Goal: Task Accomplishment & Management: Manage account settings

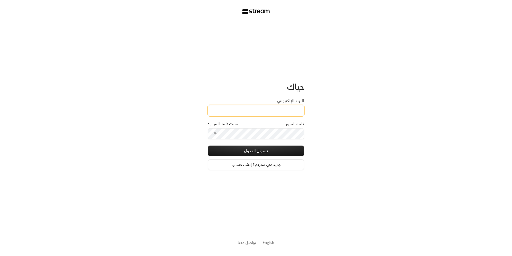
click at [277, 111] on input "البريد الإلكتروني" at bounding box center [256, 110] width 96 height 11
type input "[EMAIL_ADDRESS][DOMAIN_NAME]"
click at [270, 152] on button "تسجيل الدخول" at bounding box center [256, 151] width 96 height 11
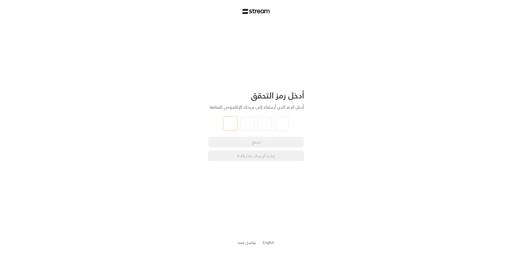
type input "8"
type input "7"
type input "2"
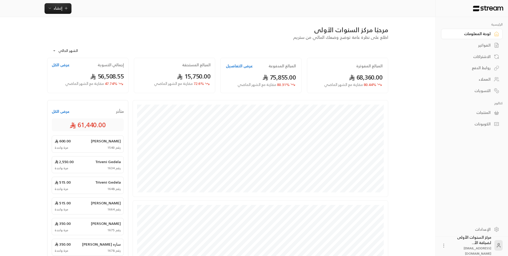
click at [487, 46] on div "الفواتير" at bounding box center [468, 45] width 43 height 5
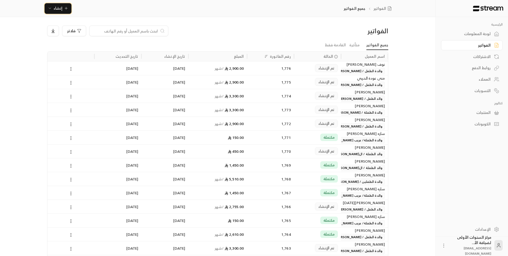
click at [64, 12] on button "إنشاء" at bounding box center [58, 8] width 27 height 11
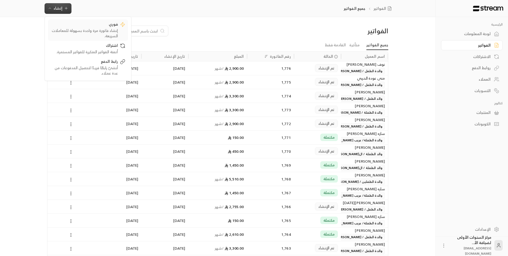
click at [91, 29] on div "إنشاء فاتورة مرة واحدة بسهولة للمعاملات السريعة." at bounding box center [84, 33] width 67 height 11
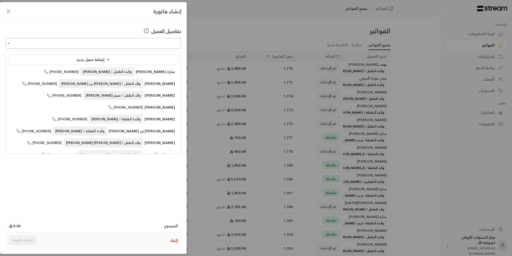
click at [150, 43] on input "اختر العميل" at bounding box center [93, 43] width 176 height 9
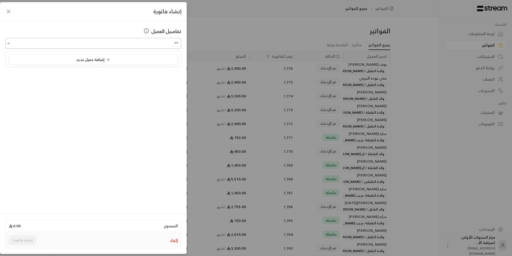
type input "*"
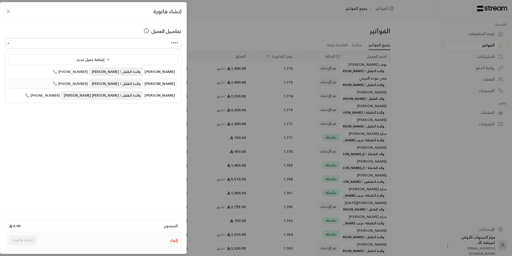
click at [119, 85] on span "والدة الطفل / [PERSON_NAME]" at bounding box center [116, 83] width 54 height 9
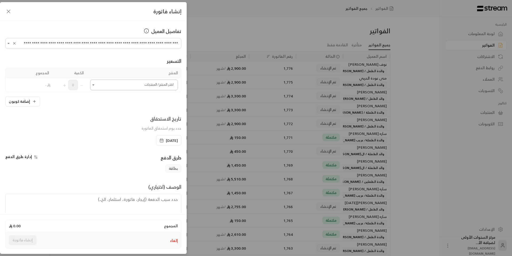
type input "**********"
click at [140, 86] on input "اختر العميل" at bounding box center [134, 84] width 88 height 9
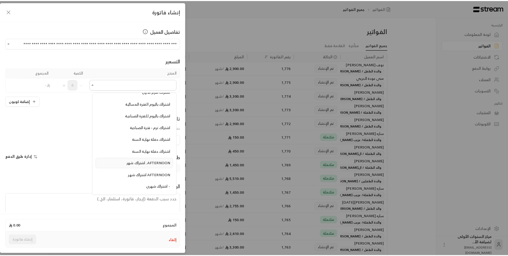
scroll to position [187, 0]
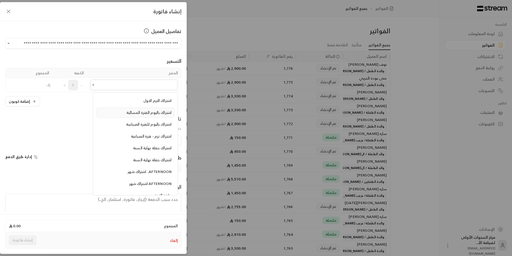
click at [135, 114] on span "اشتراك باليوم الفترة المسائية" at bounding box center [148, 112] width 45 height 7
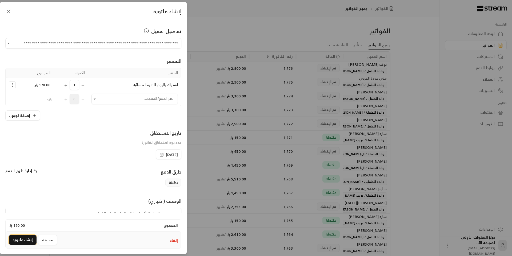
click at [24, 242] on button "إنشاء فاتورة" at bounding box center [23, 240] width 28 height 10
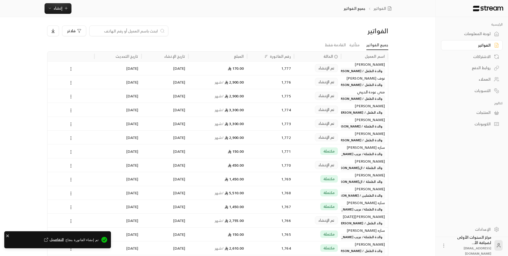
click at [228, 23] on div "الفواتير فلاتر جميع الفواتير متأخرة القادمة فقط اسم العميل الحالة رقم الفاتورة …" at bounding box center [218, 224] width 358 height 415
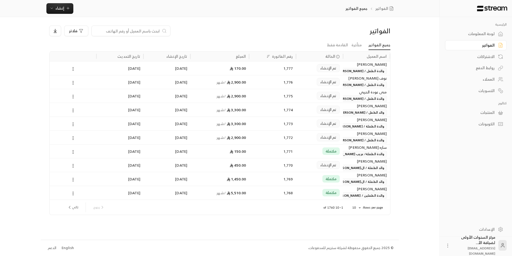
click at [482, 35] on div "لوحة المعلومات" at bounding box center [472, 33] width 43 height 5
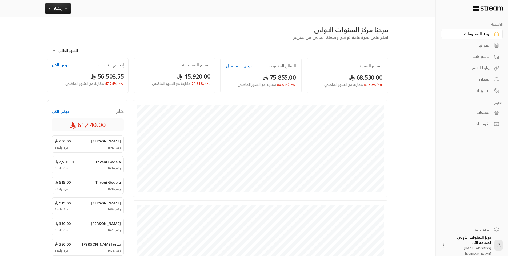
click at [473, 49] on link "الفواتير" at bounding box center [472, 45] width 62 height 10
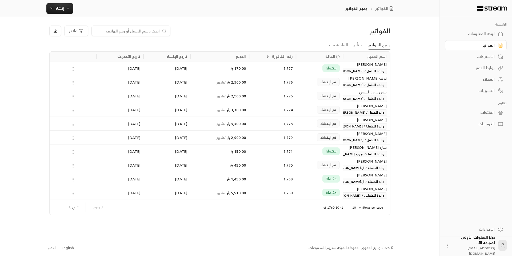
click at [484, 33] on div "لوحة المعلومات" at bounding box center [472, 33] width 43 height 5
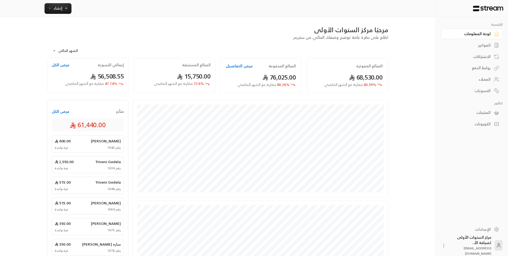
click at [485, 43] on div "الفواتير" at bounding box center [468, 45] width 43 height 5
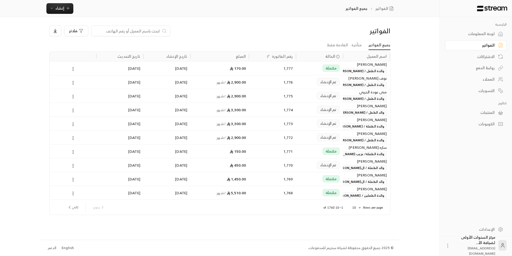
click at [150, 31] on input at bounding box center [127, 31] width 65 height 6
type input "ريتا"
click at [305, 70] on div "مكتملة" at bounding box center [319, 69] width 41 height 14
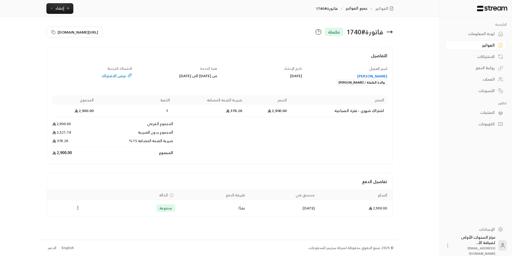
click at [391, 31] on icon at bounding box center [389, 32] width 6 height 6
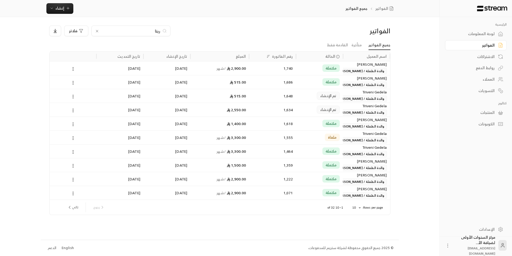
click at [140, 32] on input "ريتا" at bounding box center [130, 31] width 59 height 6
type input "الطير"
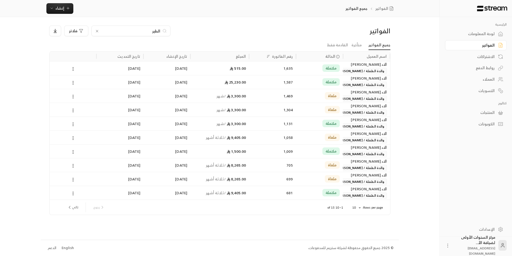
click at [290, 79] on div "1,587" at bounding box center [272, 82] width 41 height 14
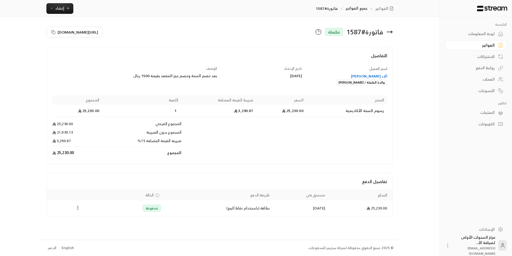
click at [389, 33] on icon at bounding box center [389, 32] width 6 height 6
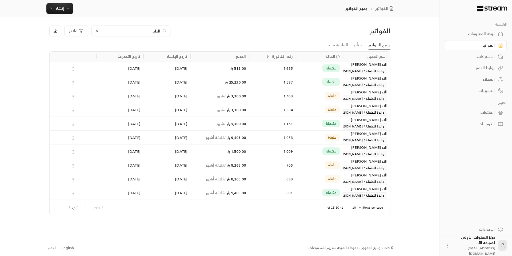
click at [157, 31] on input "الطير" at bounding box center [130, 31] width 59 height 6
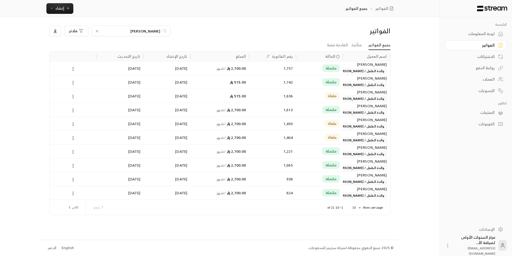
type input "بن جبر"
click at [240, 72] on div "2,700.00 / شهر" at bounding box center [219, 69] width 52 height 14
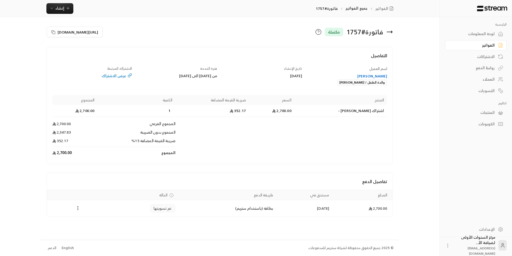
click at [392, 33] on icon at bounding box center [389, 32] width 6 height 6
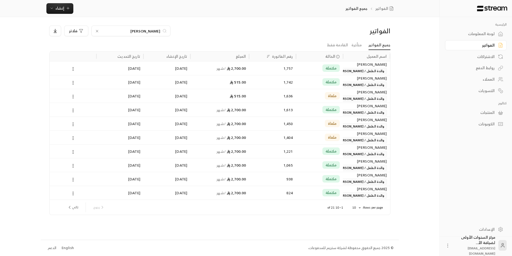
click at [154, 33] on input "بن جبر" at bounding box center [130, 31] width 59 height 6
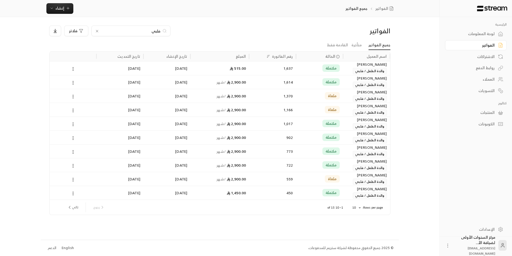
type input "فلبي"
click at [257, 83] on div "1,614" at bounding box center [272, 82] width 41 height 14
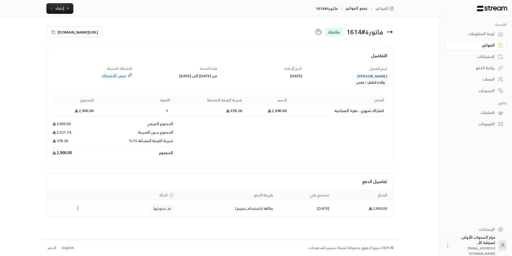
click at [391, 31] on icon at bounding box center [389, 32] width 6 height 6
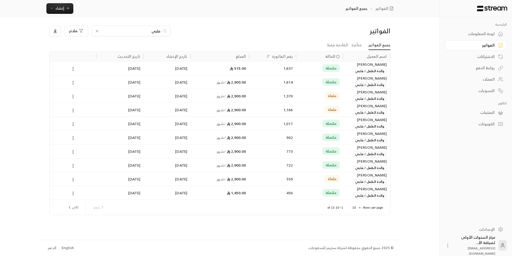
click at [155, 31] on input "فلبي" at bounding box center [130, 31] width 59 height 6
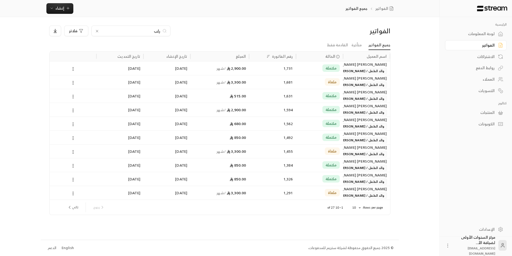
type input "رئب"
click at [286, 64] on div "1,731" at bounding box center [272, 69] width 41 height 14
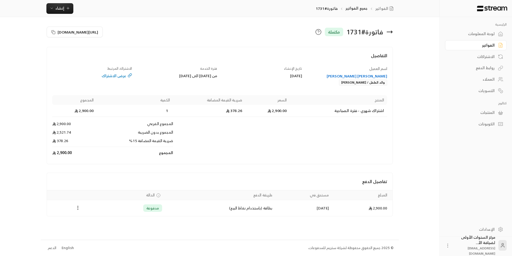
click at [391, 32] on icon at bounding box center [389, 32] width 5 height 0
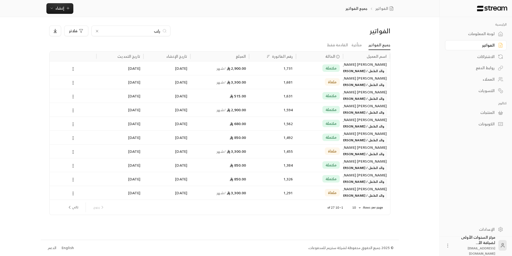
click at [155, 30] on input "رئب" at bounding box center [130, 31] width 59 height 6
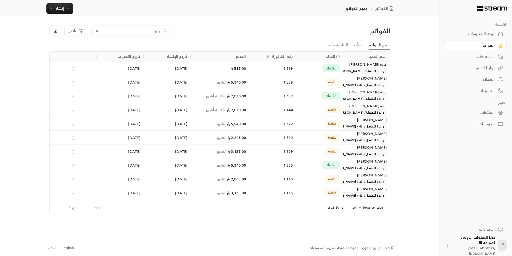
type input "دانة"
click at [278, 66] on div "1,639" at bounding box center [272, 69] width 41 height 14
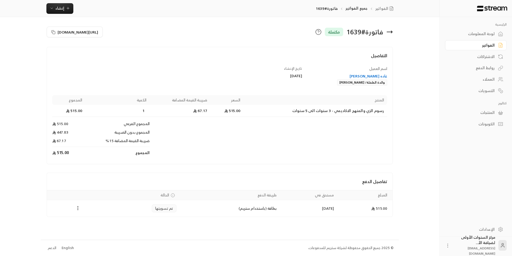
click at [392, 33] on icon at bounding box center [389, 32] width 6 height 6
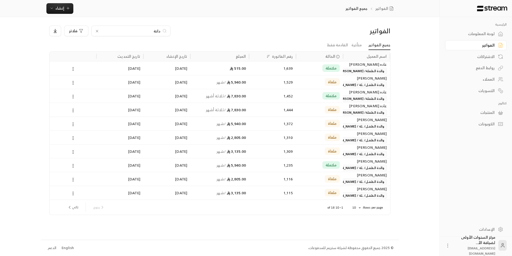
click at [304, 97] on div "مكتملة" at bounding box center [319, 96] width 41 height 14
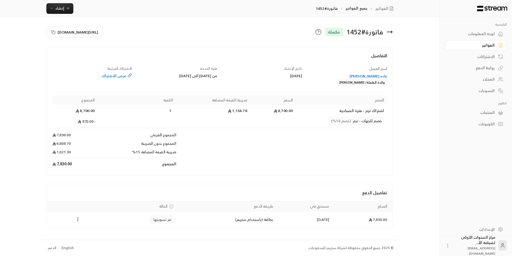
click at [387, 31] on icon at bounding box center [389, 32] width 6 height 6
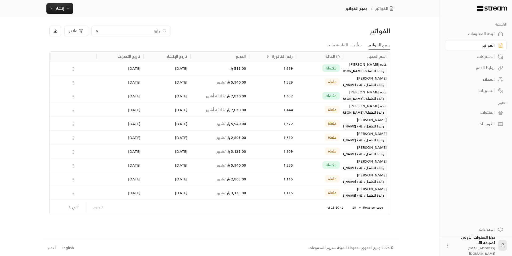
click at [154, 32] on input "دانة" at bounding box center [130, 31] width 59 height 6
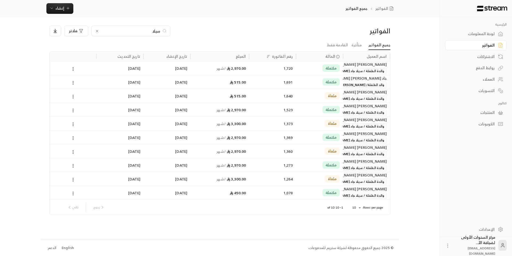
type input "سيلا"
click at [244, 70] on div "2,970.00 / شهر" at bounding box center [219, 69] width 52 height 14
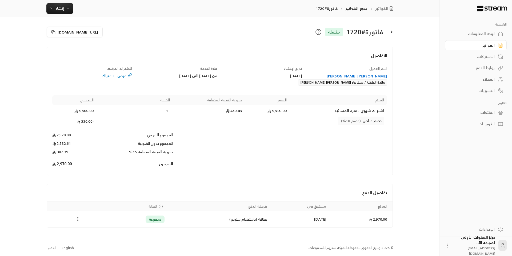
click at [391, 31] on icon at bounding box center [391, 32] width 1 height 2
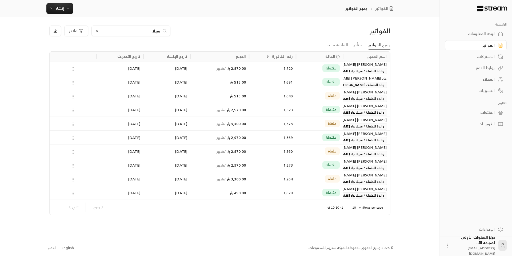
click at [155, 30] on input "سيلا" at bounding box center [130, 31] width 59 height 6
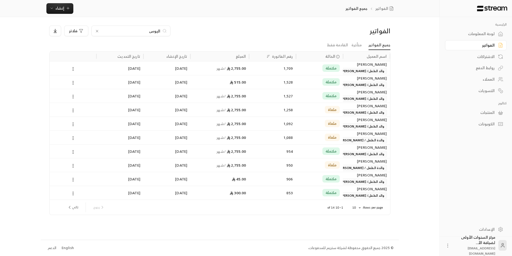
type input "اليوس"
click at [252, 69] on div "1,709" at bounding box center [272, 68] width 47 height 14
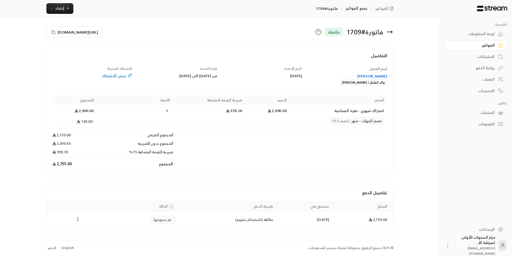
click at [391, 31] on icon at bounding box center [389, 32] width 6 height 6
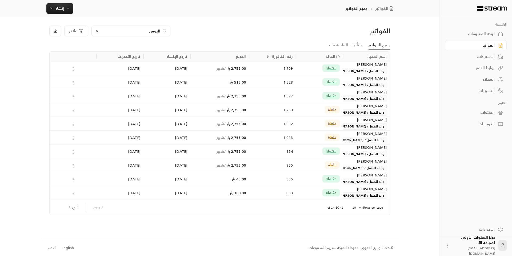
click at [151, 31] on input "اليوس" at bounding box center [130, 31] width 59 height 6
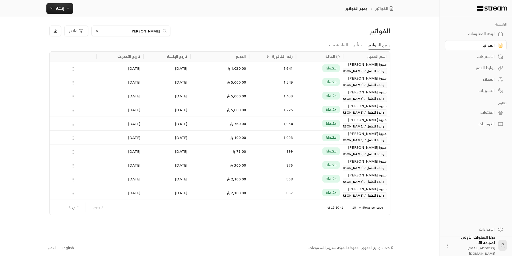
type input "العمار"
click at [300, 68] on div "مكتملة" at bounding box center [319, 69] width 41 height 14
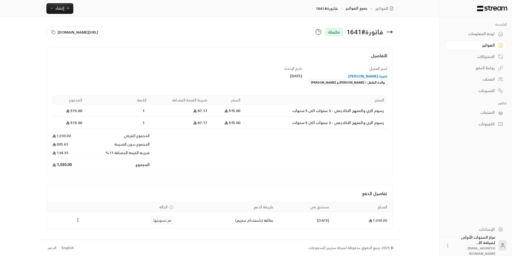
click at [248, 71] on div "تاريخ الإنشاء [DATE]" at bounding box center [262, 76] width 85 height 20
click at [391, 31] on icon at bounding box center [389, 32] width 6 height 6
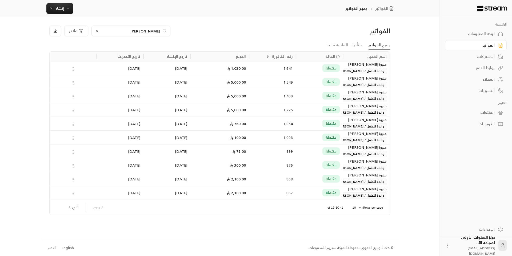
click at [268, 37] on div "الفواتير [PERSON_NAME]" at bounding box center [220, 33] width 346 height 15
click at [496, 45] on link "الفواتير" at bounding box center [476, 45] width 62 height 10
click at [276, 27] on div "العمار فلاتر" at bounding box center [176, 31] width 254 height 11
click at [294, 85] on div "1,549" at bounding box center [272, 82] width 47 height 14
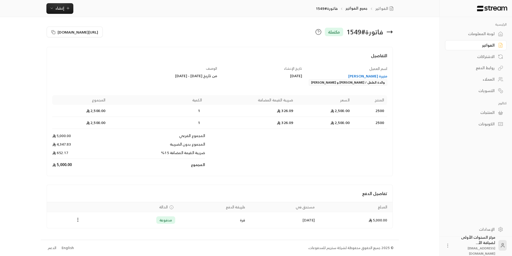
click at [365, 75] on div "منيرة [PERSON_NAME]" at bounding box center [347, 76] width 80 height 5
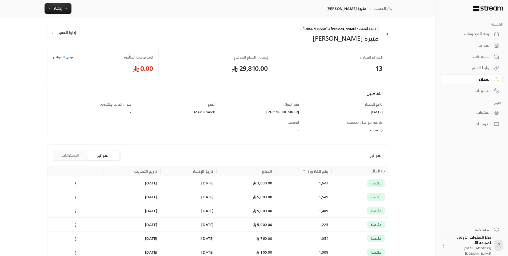
click at [241, 195] on div "5,000.00" at bounding box center [246, 197] width 52 height 14
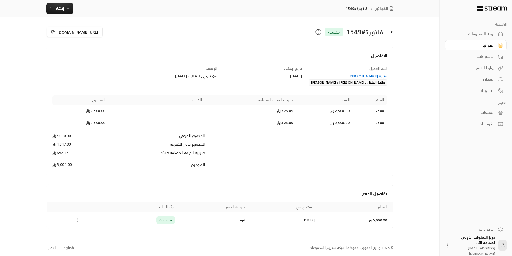
click at [391, 33] on icon at bounding box center [389, 32] width 6 height 6
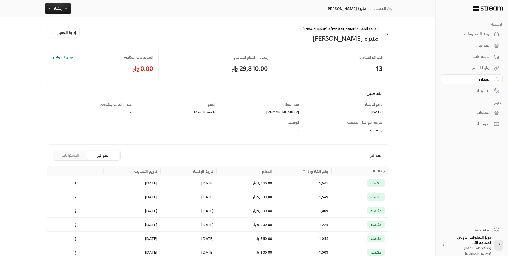
click at [489, 48] on div "الفواتير" at bounding box center [468, 45] width 43 height 5
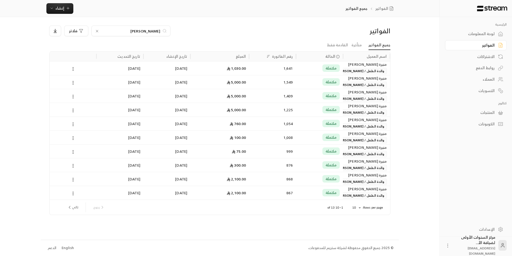
click at [155, 30] on input "العمار" at bounding box center [130, 31] width 59 height 6
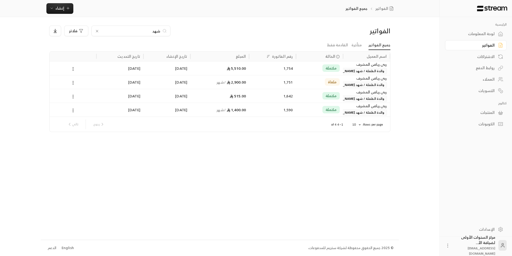
type input "شهد"
click at [293, 72] on div "1,754" at bounding box center [272, 68] width 47 height 14
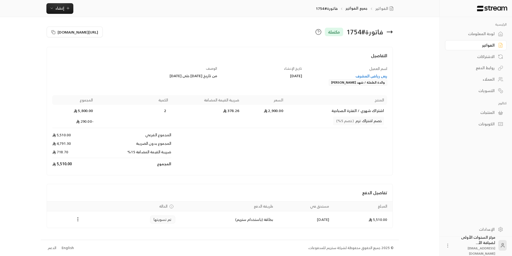
click at [390, 33] on icon at bounding box center [389, 32] width 6 height 6
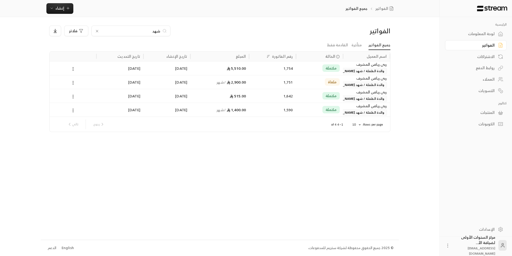
click at [309, 70] on div "مكتملة" at bounding box center [319, 69] width 41 height 14
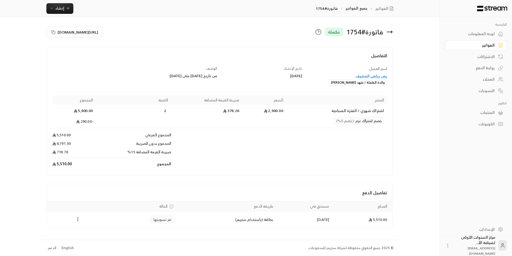
click at [389, 33] on icon at bounding box center [389, 32] width 6 height 6
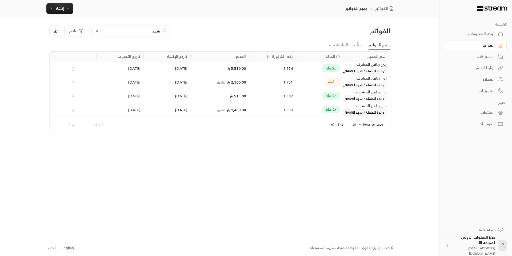
click at [156, 32] on input "شهد" at bounding box center [130, 31] width 59 height 6
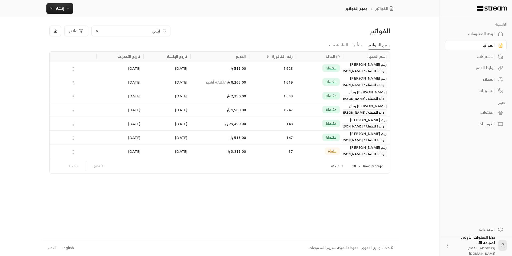
type input "ليلي"
click at [278, 83] on div "1,619" at bounding box center [272, 82] width 41 height 14
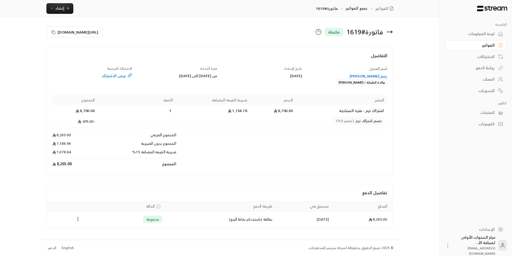
click at [389, 32] on icon at bounding box center [389, 32] width 5 height 0
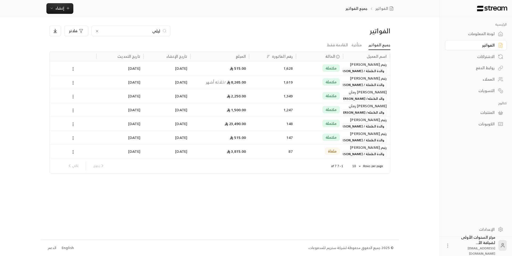
click at [158, 30] on input "ليلي" at bounding box center [130, 31] width 59 height 6
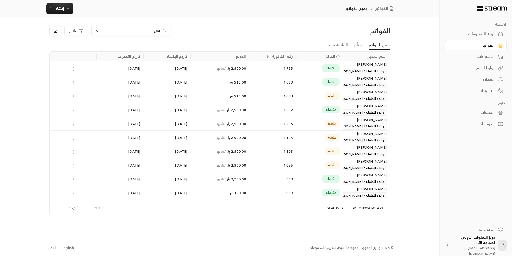
type input "انال"
click at [245, 68] on div "2,900.00 / شهر" at bounding box center [219, 69] width 52 height 14
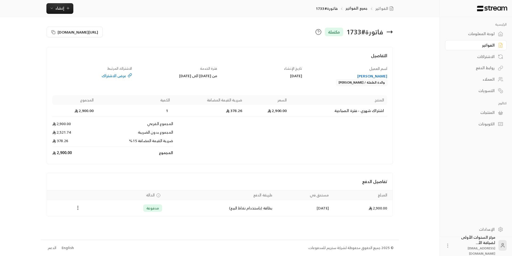
click at [392, 30] on icon at bounding box center [389, 32] width 6 height 6
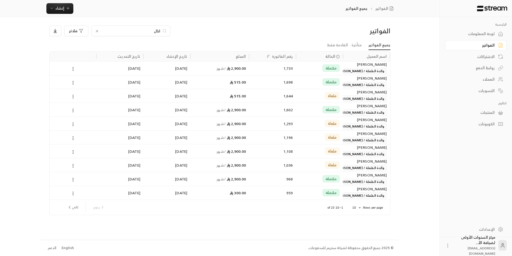
click at [126, 32] on input "انال" at bounding box center [130, 31] width 59 height 6
type input "سليم"
click at [253, 83] on div "1,762" at bounding box center [272, 82] width 41 height 14
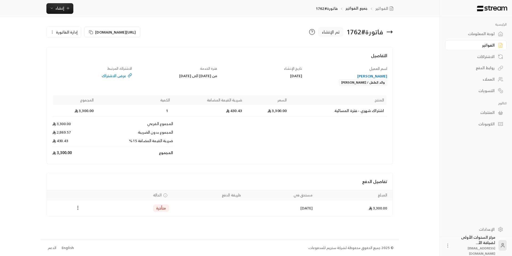
click at [378, 76] on div "[PERSON_NAME]" at bounding box center [347, 76] width 80 height 5
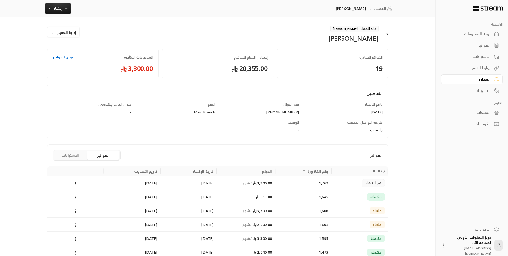
click at [285, 235] on div "1,595" at bounding box center [303, 239] width 50 height 14
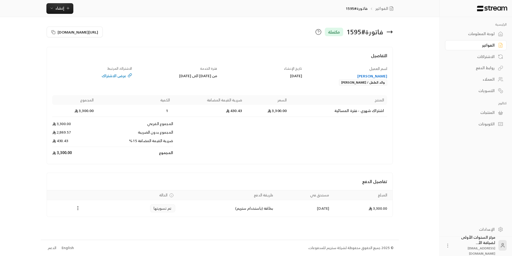
click at [391, 31] on icon at bounding box center [389, 32] width 6 height 6
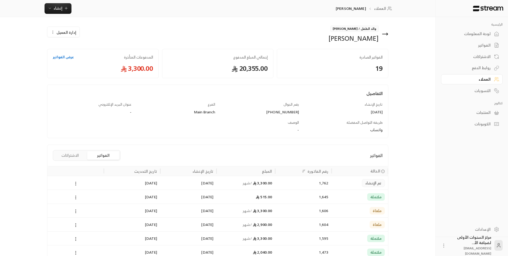
click at [290, 187] on div "1,762" at bounding box center [303, 183] width 50 height 14
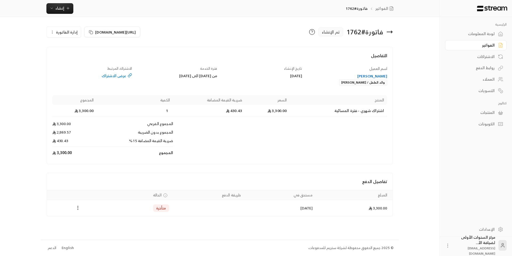
click at [368, 76] on div "[PERSON_NAME]" at bounding box center [347, 76] width 80 height 5
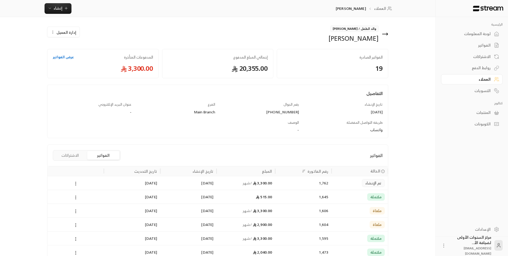
click at [78, 160] on div "الفواتير الاشتراكات" at bounding box center [87, 155] width 68 height 11
click at [80, 159] on button "الاشتراكات" at bounding box center [70, 155] width 32 height 9
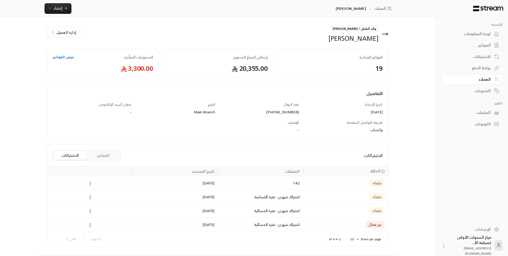
click at [386, 35] on icon at bounding box center [386, 34] width 1 height 2
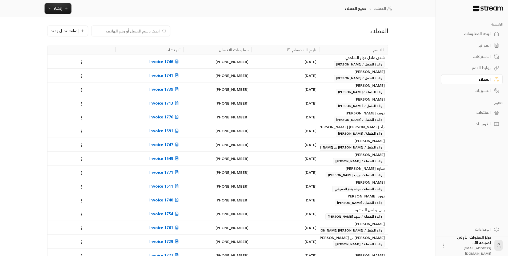
click at [474, 33] on div "لوحة المعلومات" at bounding box center [468, 33] width 43 height 5
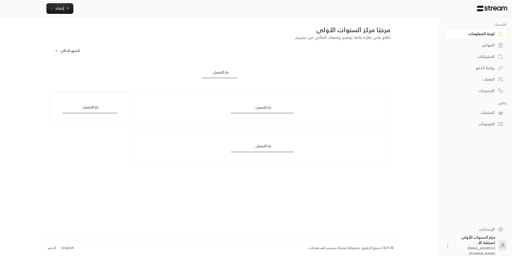
click at [473, 45] on div "الفواتير" at bounding box center [472, 45] width 43 height 5
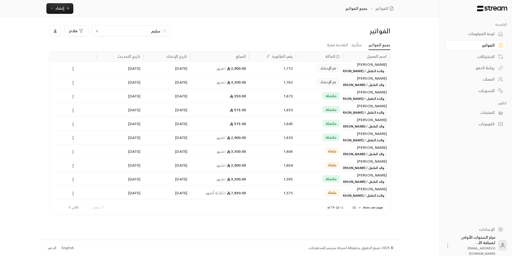
click at [154, 32] on input "سليم" at bounding box center [130, 31] width 59 height 6
type input "دلع"
click at [259, 71] on div "1,756" at bounding box center [272, 69] width 41 height 14
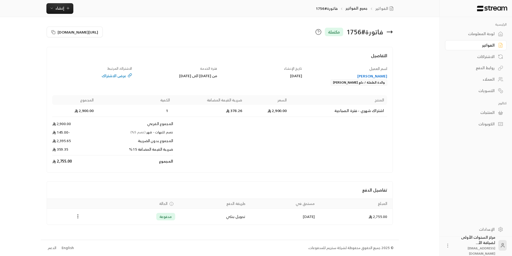
click at [393, 33] on div "فاتورة # 1756 مكتملة" at bounding box center [308, 32] width 176 height 13
click at [391, 32] on icon at bounding box center [389, 32] width 5 height 0
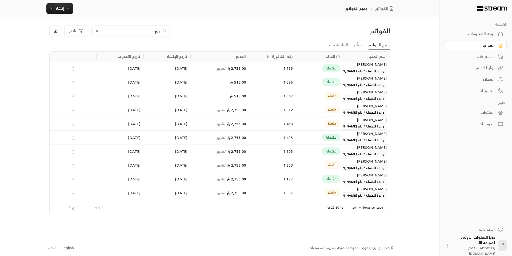
click at [159, 30] on input "دلع" at bounding box center [130, 31] width 59 height 6
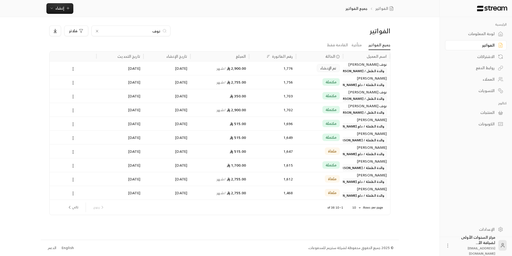
click at [158, 31] on input "نوف" at bounding box center [130, 31] width 59 height 6
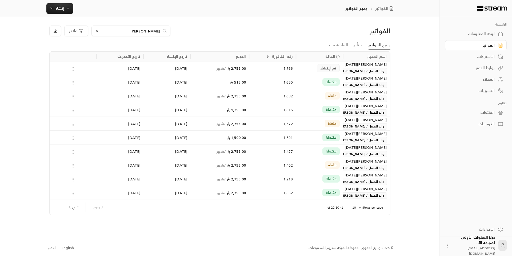
type input "بن خمي"
click at [245, 68] on div "2,755.00 / شهر" at bounding box center [219, 69] width 52 height 14
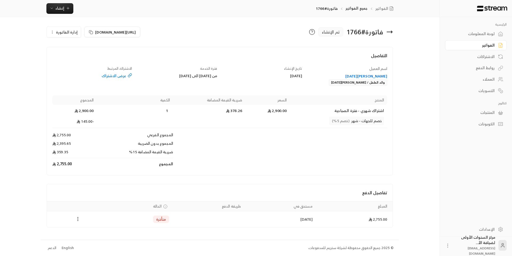
click at [364, 75] on div "[PERSON_NAME][DATE]" at bounding box center [347, 76] width 80 height 5
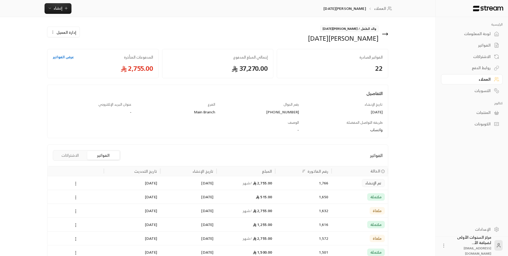
scroll to position [27, 0]
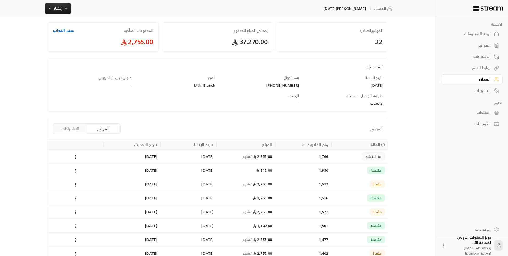
click at [269, 197] on div "1,255.00" at bounding box center [246, 198] width 52 height 14
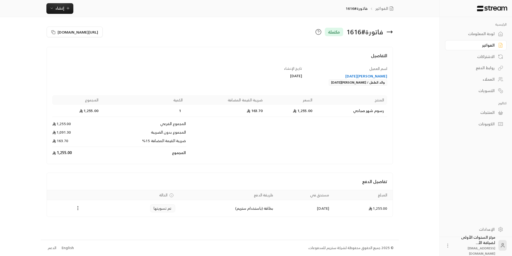
click at [387, 30] on icon at bounding box center [389, 32] width 6 height 6
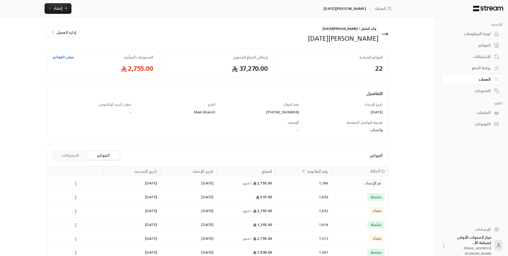
click at [387, 33] on icon at bounding box center [385, 34] width 6 height 6
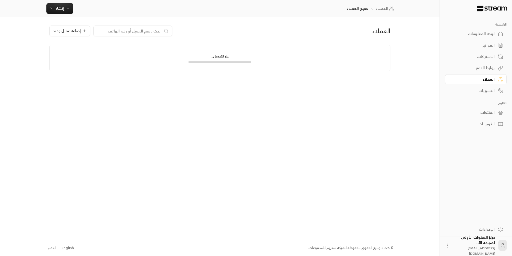
click at [150, 28] on input at bounding box center [129, 31] width 65 height 6
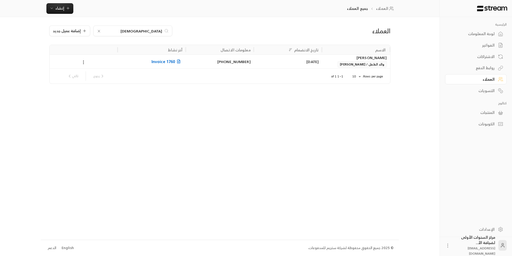
type input "الحمود"
click at [481, 42] on link "الفواتير" at bounding box center [476, 45] width 62 height 10
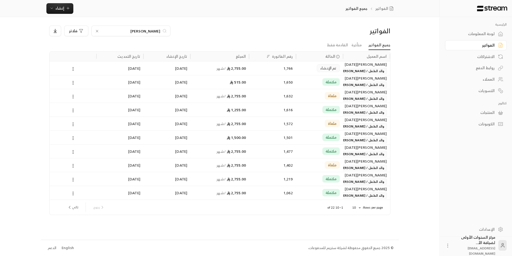
click at [146, 30] on input "بن خمي" at bounding box center [130, 31] width 59 height 6
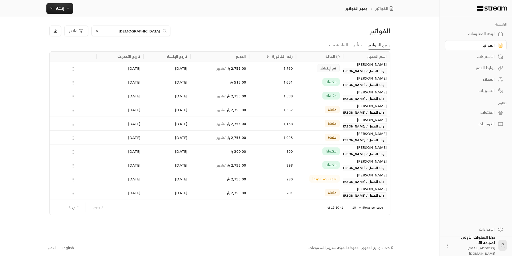
type input "الحمود"
click at [252, 70] on div "1,760" at bounding box center [272, 69] width 41 height 14
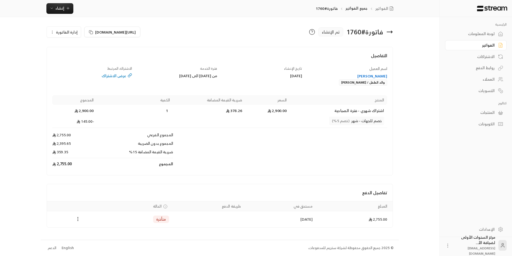
click at [390, 32] on icon at bounding box center [389, 32] width 5 height 0
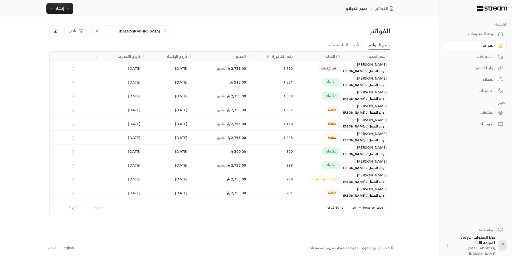
click at [332, 98] on span "مكتملة" at bounding box center [330, 95] width 11 height 5
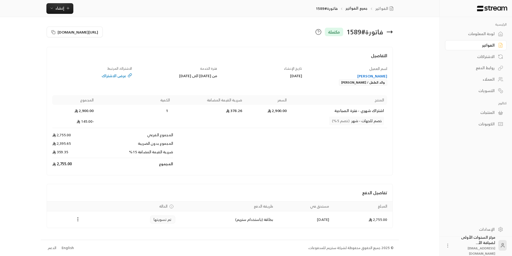
click at [389, 30] on icon at bounding box center [389, 32] width 6 height 6
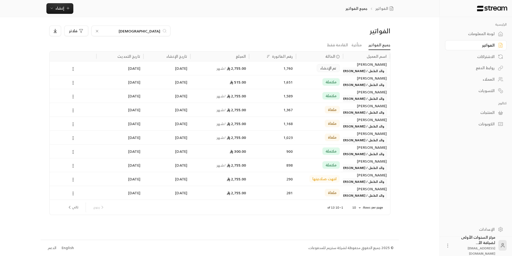
click at [150, 30] on input "الحمود" at bounding box center [130, 31] width 59 height 6
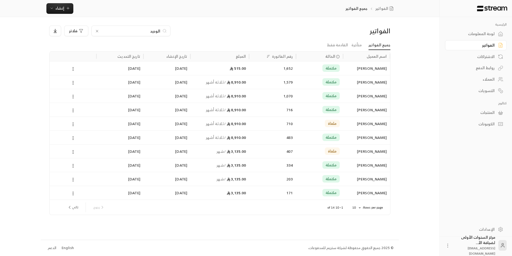
type input "الوحيد"
click at [247, 79] on div "8,910.00 / ثلاثة أشهر" at bounding box center [219, 82] width 59 height 14
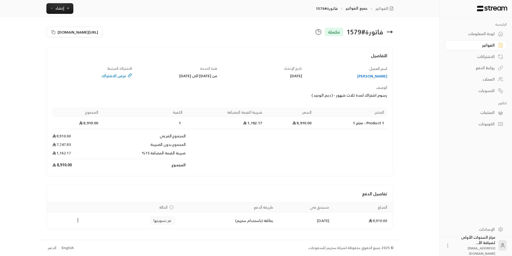
click at [391, 31] on icon at bounding box center [391, 32] width 1 height 2
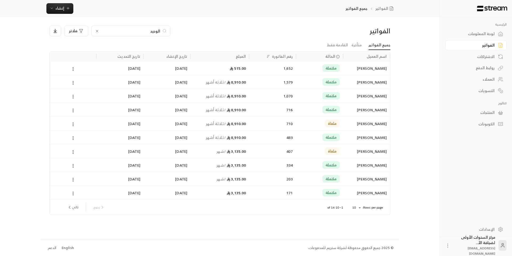
click at [155, 30] on input "الوحيد" at bounding box center [130, 31] width 59 height 6
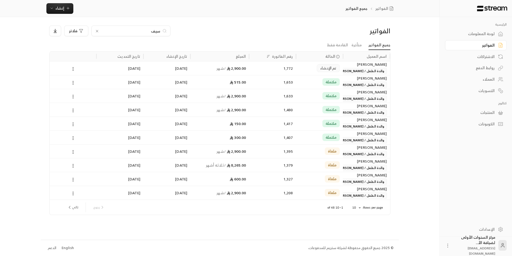
type input "سيف"
click at [261, 67] on div "1,772" at bounding box center [272, 69] width 41 height 14
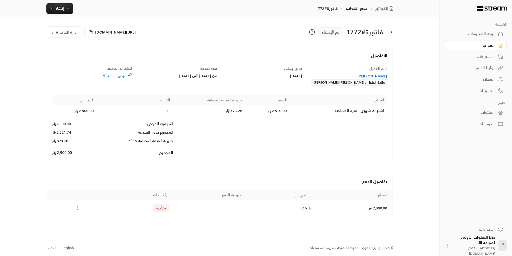
click at [392, 31] on icon at bounding box center [389, 32] width 6 height 6
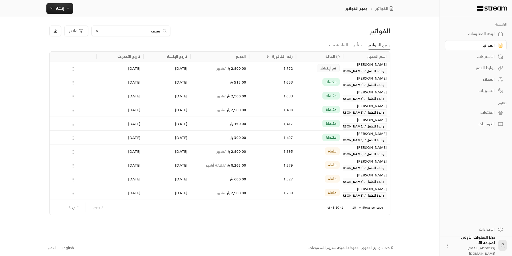
click at [153, 30] on input "سيف" at bounding box center [130, 31] width 59 height 6
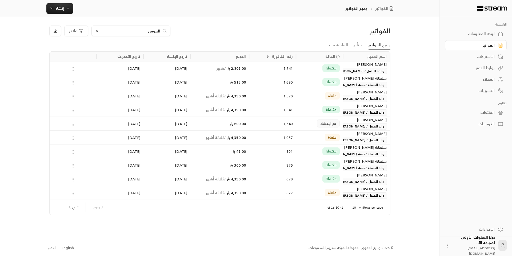
type input "الموس"
click at [276, 70] on div "1,741" at bounding box center [272, 69] width 41 height 14
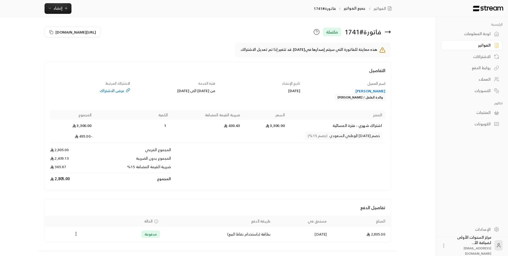
click at [390, 32] on icon at bounding box center [387, 32] width 5 height 0
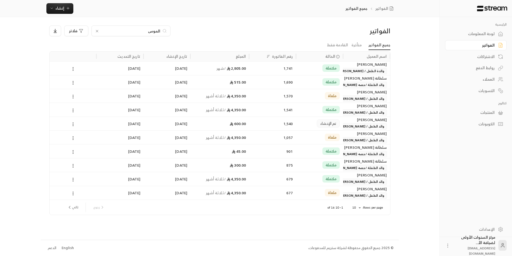
click at [303, 112] on div "مكتملة" at bounding box center [319, 110] width 41 height 14
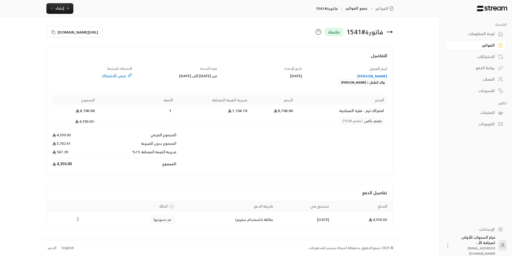
click at [392, 32] on icon at bounding box center [389, 32] width 5 height 0
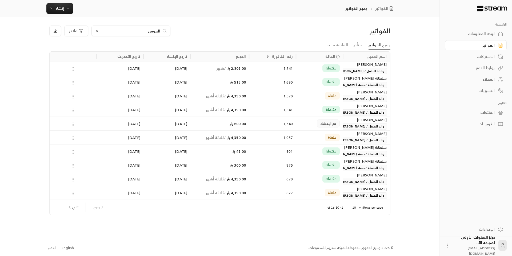
click at [310, 83] on div "مكتملة" at bounding box center [319, 82] width 41 height 14
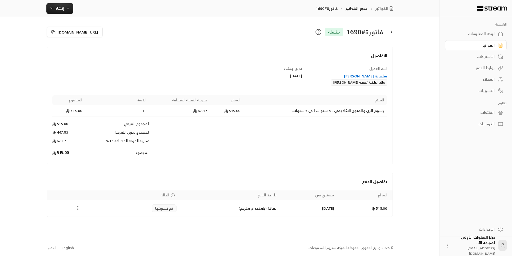
click at [390, 31] on icon at bounding box center [389, 32] width 6 height 6
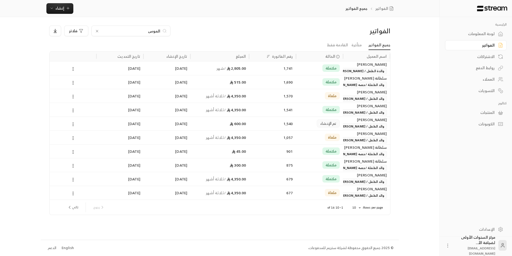
click at [155, 31] on input "الموس" at bounding box center [130, 31] width 59 height 6
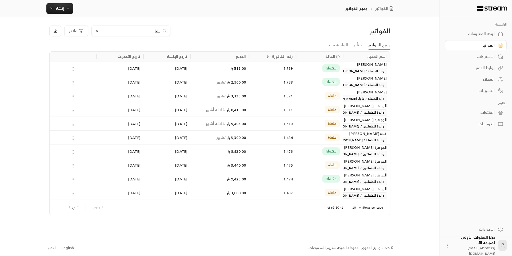
click at [153, 30] on input "عليا" at bounding box center [130, 31] width 59 height 6
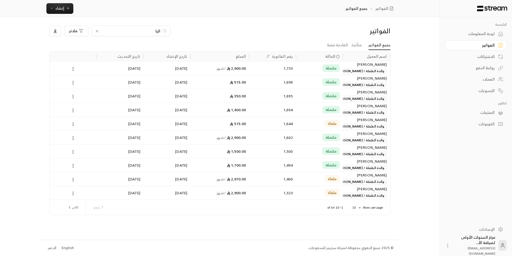
click at [158, 32] on input "اليا" at bounding box center [130, 31] width 59 height 6
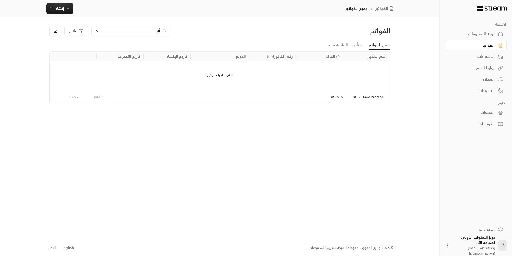
click at [157, 31] on input "أليا" at bounding box center [130, 31] width 59 height 6
click at [157, 31] on input "Alii" at bounding box center [130, 31] width 59 height 6
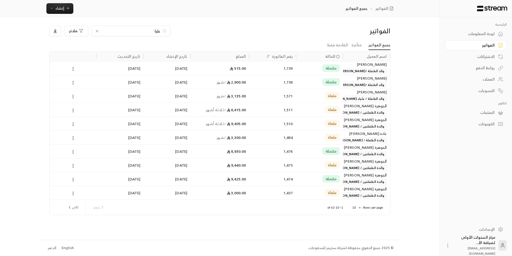
click at [159, 30] on input "عليا" at bounding box center [130, 31] width 59 height 6
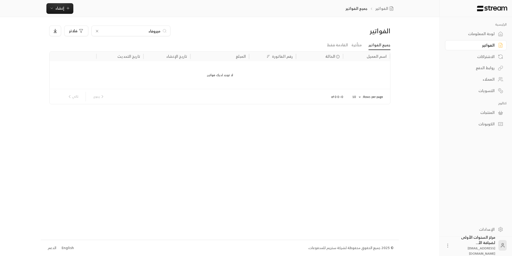
click at [151, 29] on input "ميروفاء" at bounding box center [130, 31] width 59 height 6
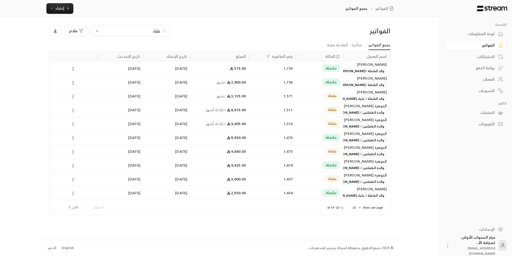
type input "علياء"
click at [265, 83] on div "1,738" at bounding box center [272, 82] width 41 height 14
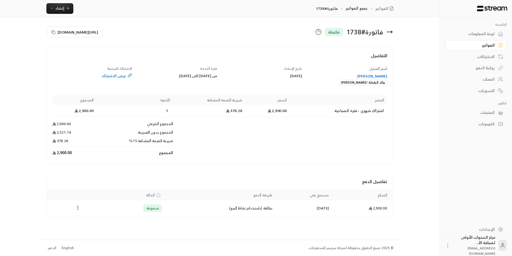
click at [391, 31] on icon at bounding box center [391, 32] width 1 height 2
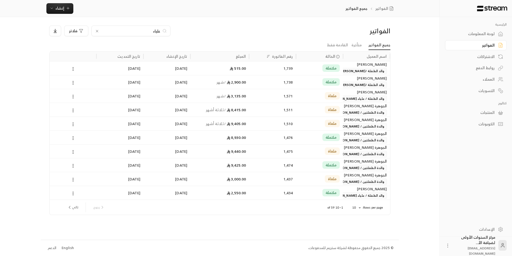
click at [159, 29] on input "علياء" at bounding box center [130, 31] width 59 height 6
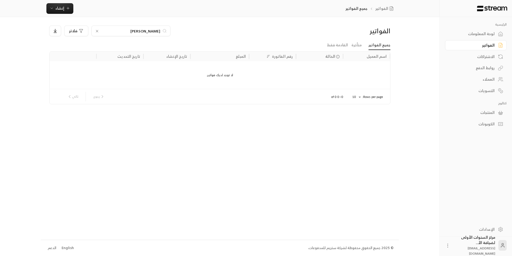
type input "ديم الناصر"
click at [95, 30] on icon at bounding box center [97, 31] width 4 height 4
click at [121, 29] on input at bounding box center [127, 31] width 65 height 6
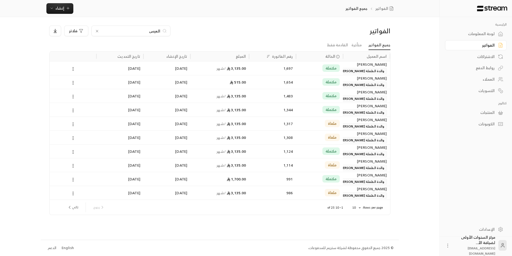
type input "العيس"
click at [298, 69] on div "مكتملة" at bounding box center [319, 68] width 47 height 14
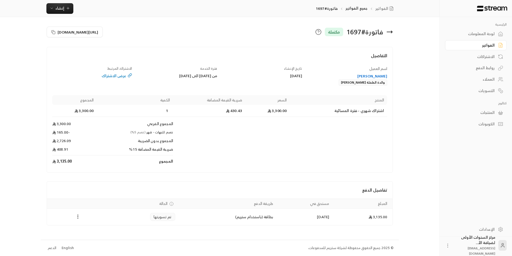
click at [391, 30] on icon at bounding box center [389, 32] width 6 height 6
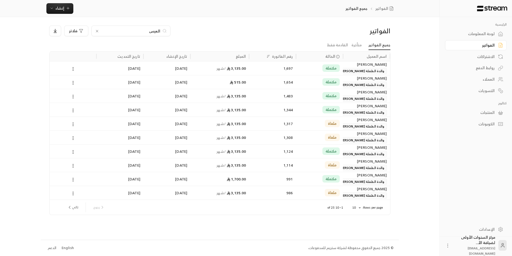
click at [154, 33] on input "العيس" at bounding box center [130, 31] width 59 height 6
type input "سندي"
click at [280, 68] on div "1,704" at bounding box center [272, 69] width 41 height 14
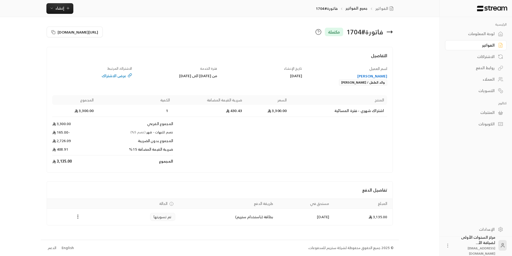
click at [388, 32] on icon at bounding box center [389, 32] width 5 height 0
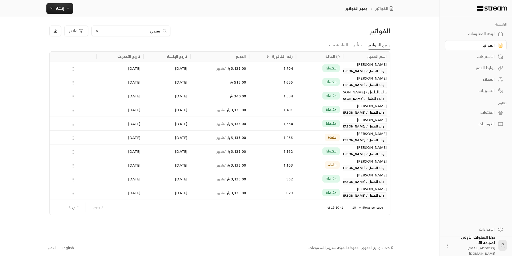
click at [157, 30] on input "سندي" at bounding box center [130, 31] width 59 height 6
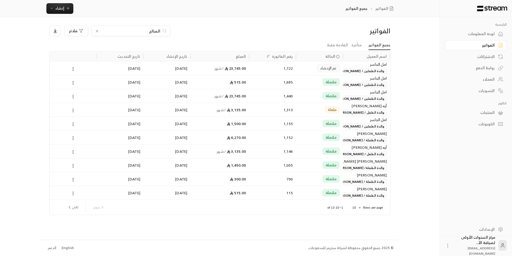
type input "الصالح"
click at [264, 71] on div "1,722" at bounding box center [272, 69] width 41 height 14
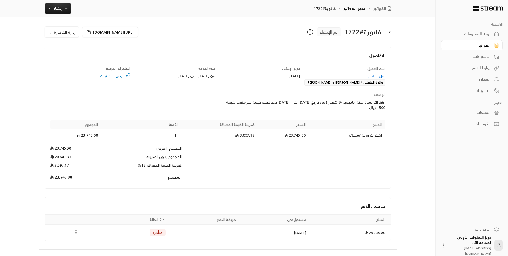
click at [388, 30] on icon at bounding box center [387, 32] width 6 height 6
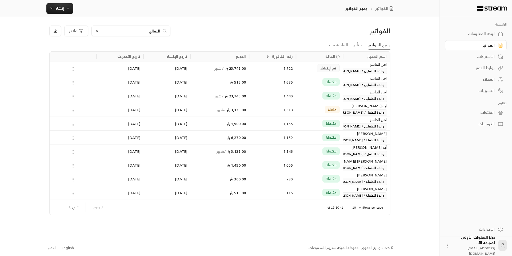
click at [286, 97] on div "1,440" at bounding box center [272, 96] width 41 height 14
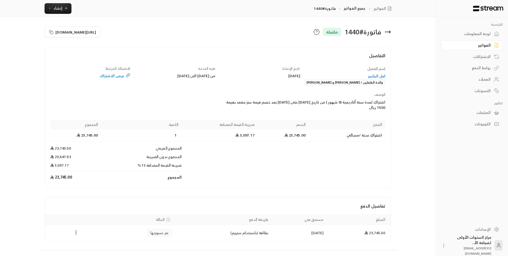
scroll to position [10, 0]
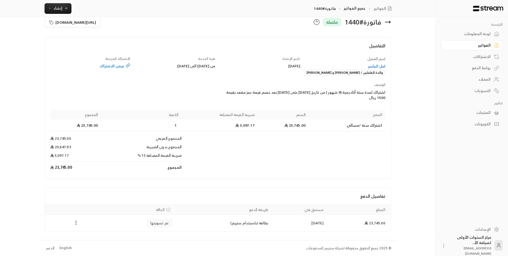
click at [390, 21] on icon at bounding box center [389, 22] width 1 height 2
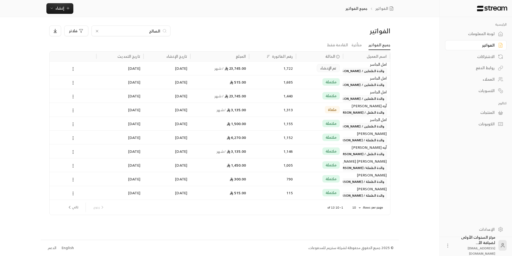
click at [201, 71] on div "23,745.00 / شهر" at bounding box center [219, 69] width 52 height 14
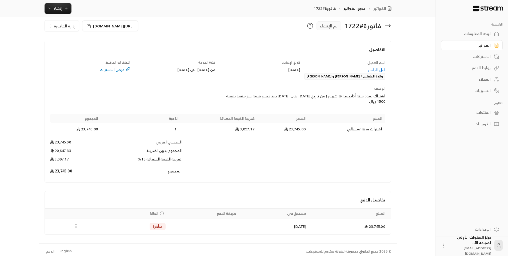
scroll to position [9, 0]
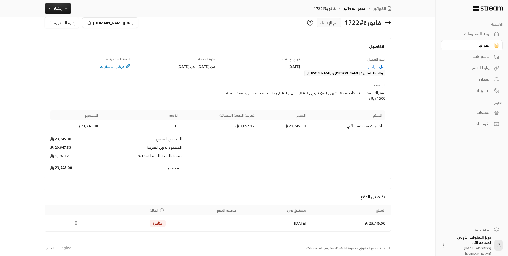
click at [387, 23] on icon at bounding box center [387, 23] width 5 height 0
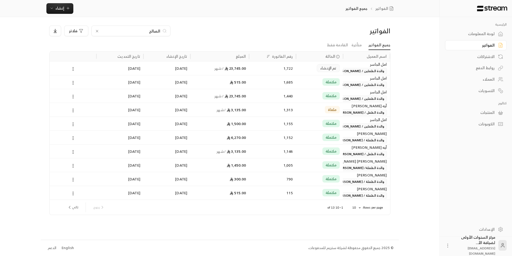
click at [98, 32] on icon at bounding box center [97, 31] width 4 height 4
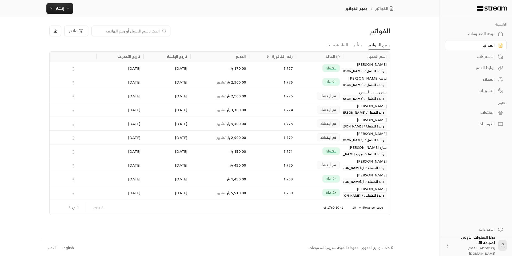
click at [459, 46] on div "الفواتير" at bounding box center [472, 45] width 43 height 5
click at [360, 32] on div "الفواتير" at bounding box center [349, 31] width 81 height 9
click at [473, 35] on div "لوحة المعلومات" at bounding box center [472, 33] width 43 height 5
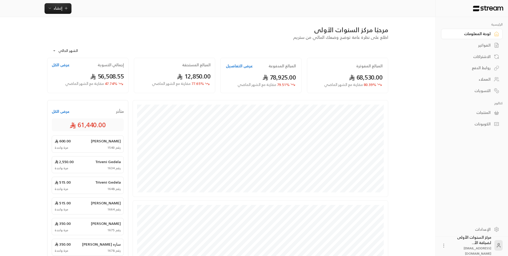
click at [471, 41] on link "الفواتير" at bounding box center [472, 45] width 62 height 10
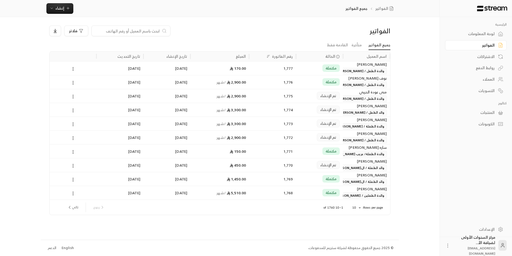
click at [149, 29] on input at bounding box center [127, 31] width 65 height 6
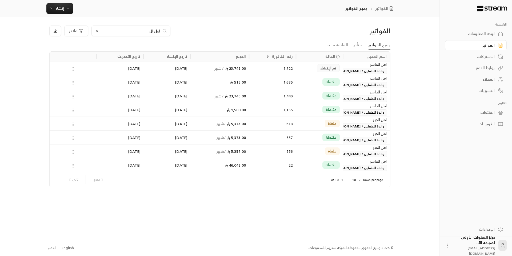
type input "امل ال"
click at [249, 96] on div "23,745.00 / شهر" at bounding box center [219, 96] width 59 height 14
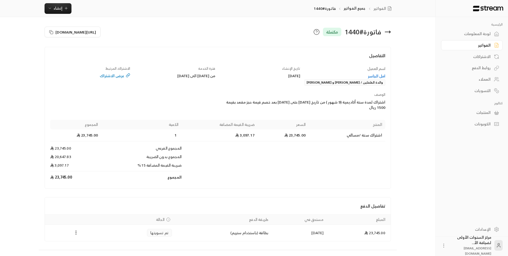
scroll to position [10, 0]
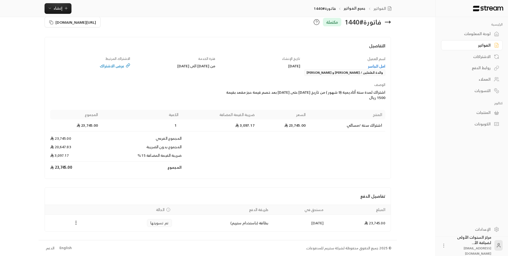
click at [380, 64] on div "امل الجاسر" at bounding box center [345, 66] width 80 height 5
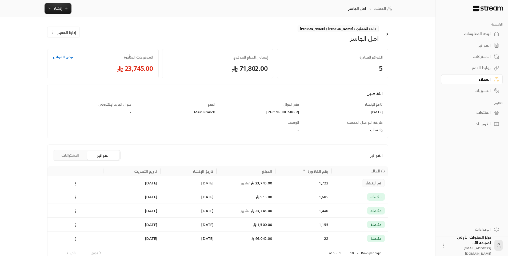
click at [75, 154] on button "الاشتراكات" at bounding box center [70, 155] width 32 height 9
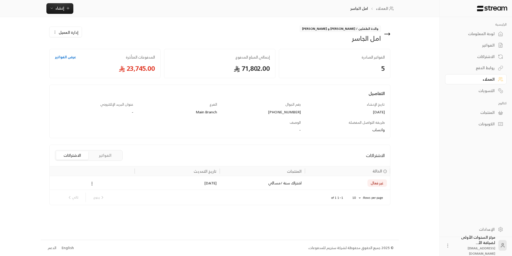
click at [387, 34] on icon at bounding box center [386, 34] width 5 height 0
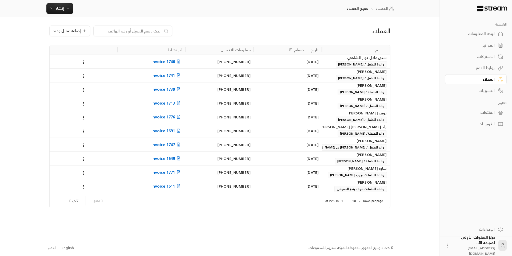
click at [479, 47] on div "الفواتير" at bounding box center [472, 45] width 43 height 5
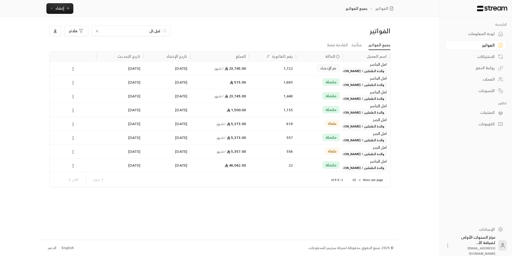
click at [231, 71] on div "23,745.00 / شهر" at bounding box center [219, 69] width 52 height 14
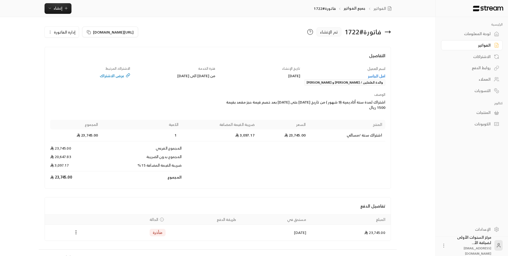
click at [391, 33] on div "فاتورة # 1722 تم الإنشاء" at bounding box center [306, 32] width 176 height 13
click at [388, 33] on icon at bounding box center [387, 32] width 6 height 6
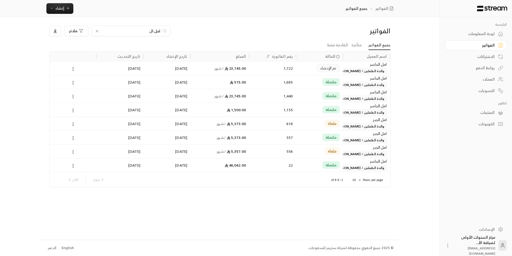
click at [153, 31] on input "امل ال" at bounding box center [130, 31] width 59 height 6
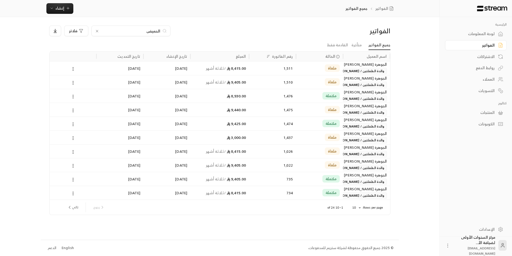
type input "الحميض"
click at [275, 98] on div "1,476" at bounding box center [272, 96] width 41 height 14
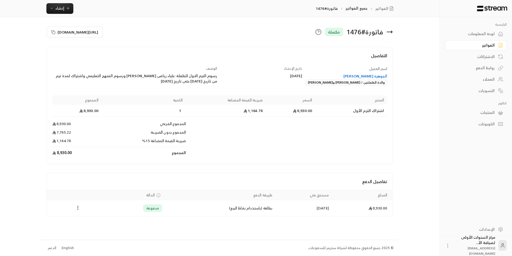
click at [392, 32] on icon at bounding box center [389, 32] width 5 height 0
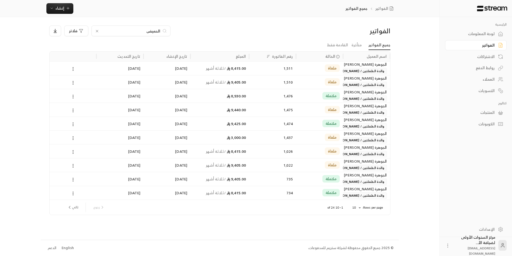
click at [125, 29] on input "الحميض" at bounding box center [130, 31] width 59 height 6
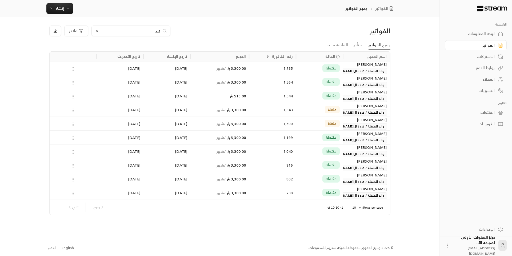
type input "كند"
click at [253, 69] on div "1,735" at bounding box center [272, 69] width 41 height 14
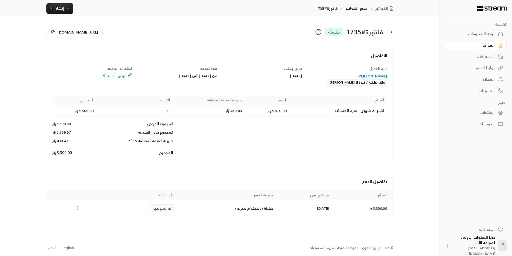
click at [386, 32] on icon at bounding box center [389, 32] width 6 height 6
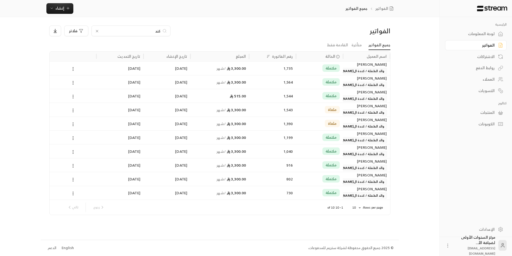
click at [157, 29] on input "كند" at bounding box center [130, 31] width 59 height 6
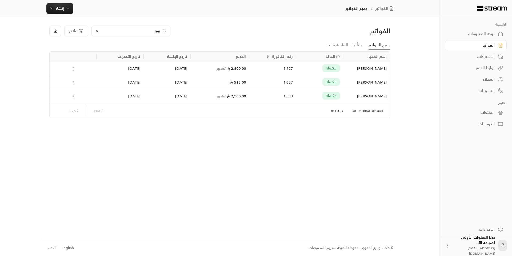
type input "hei"
click at [270, 69] on div "1,727" at bounding box center [272, 69] width 41 height 14
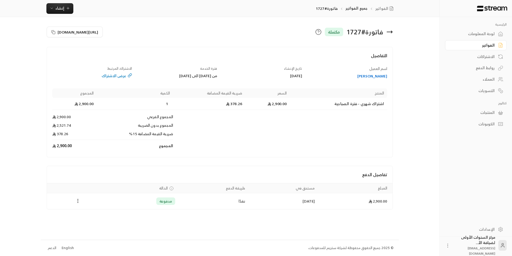
click at [392, 30] on icon at bounding box center [389, 32] width 6 height 6
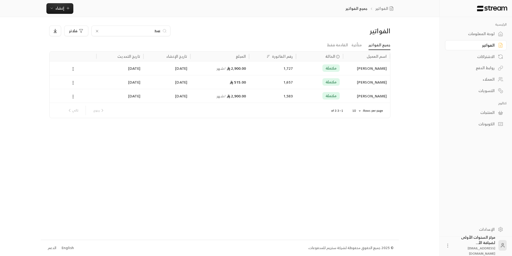
click at [131, 31] on input "hei" at bounding box center [130, 31] width 59 height 6
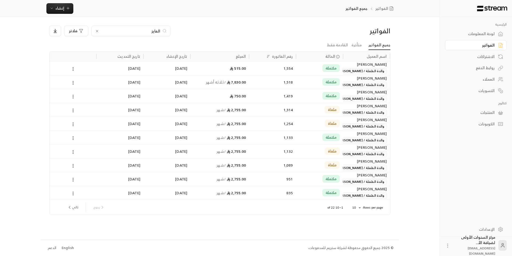
type input "الفايز"
click at [261, 79] on div "1,518" at bounding box center [272, 82] width 41 height 14
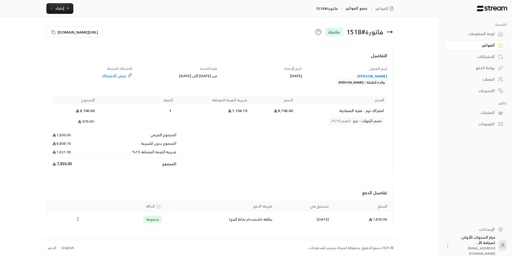
click at [390, 31] on icon at bounding box center [389, 32] width 6 height 6
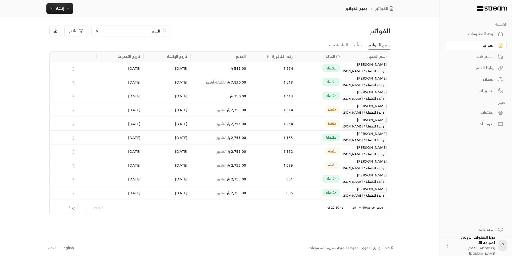
click at [159, 29] on input "الفايز" at bounding box center [130, 31] width 59 height 6
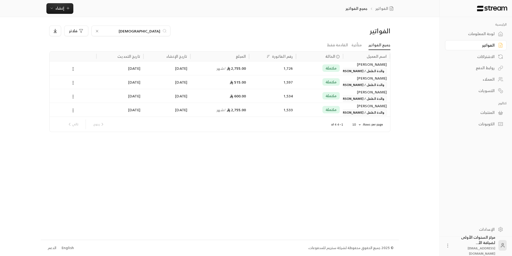
type input "الحديثي"
click at [250, 69] on div "1,726" at bounding box center [272, 68] width 47 height 14
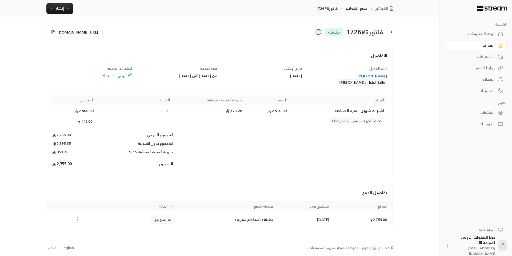
click at [392, 33] on icon at bounding box center [391, 32] width 1 height 2
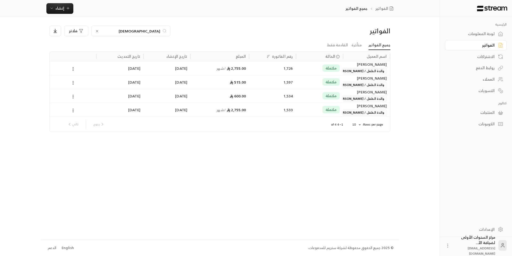
click at [137, 30] on input "الحديثي" at bounding box center [130, 31] width 59 height 6
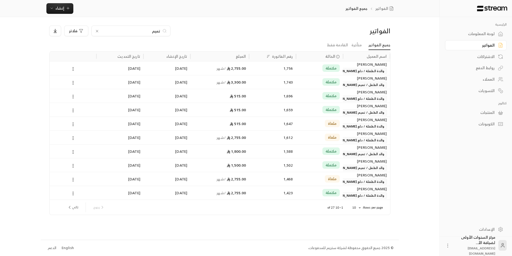
type input "تميم"
click at [223, 68] on span "/ شهر" at bounding box center [220, 68] width 9 height 7
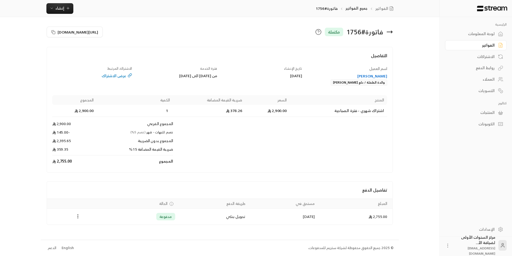
click at [393, 31] on icon at bounding box center [389, 32] width 6 height 6
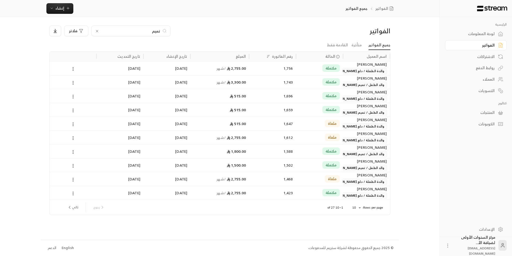
click at [261, 79] on div "1,743" at bounding box center [272, 82] width 41 height 14
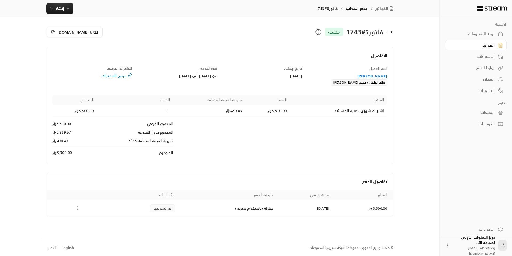
click at [390, 34] on icon at bounding box center [389, 32] width 6 height 6
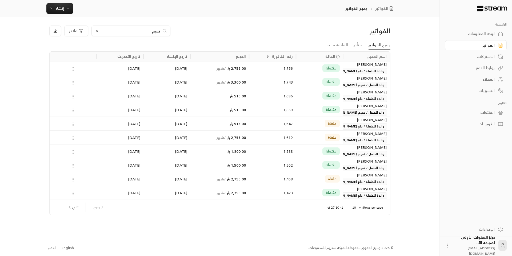
click at [158, 32] on input "تميم" at bounding box center [130, 31] width 59 height 6
type input "سحاب"
click at [265, 67] on div "1,744" at bounding box center [272, 69] width 41 height 14
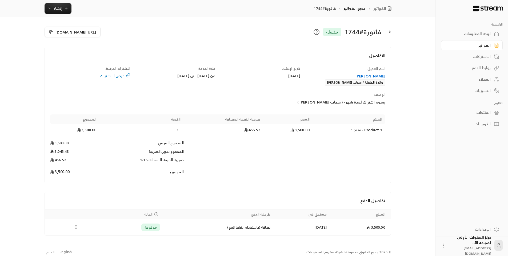
click at [389, 31] on icon at bounding box center [387, 32] width 6 height 6
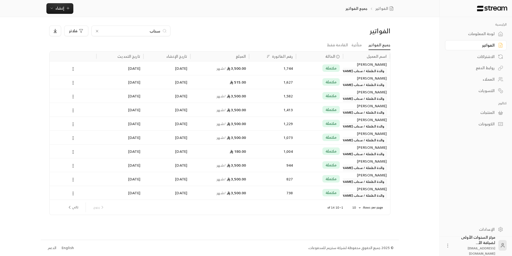
click at [155, 33] on input "سحاب" at bounding box center [130, 31] width 59 height 6
type input "المطيري"
click at [273, 70] on div "1,734" at bounding box center [272, 69] width 41 height 14
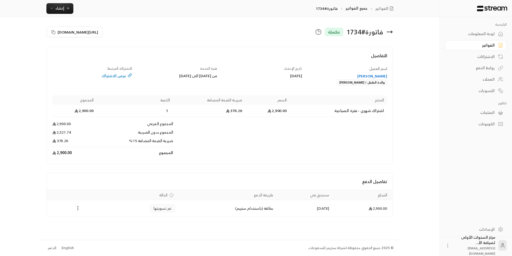
click at [390, 31] on icon at bounding box center [389, 32] width 6 height 6
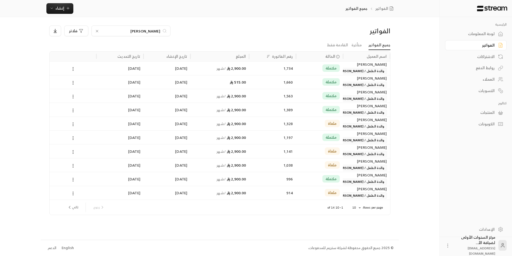
click at [157, 31] on input "المطيري" at bounding box center [130, 31] width 59 height 6
click at [157, 29] on input "مشعل" at bounding box center [130, 31] width 59 height 6
type input "الرشيد"
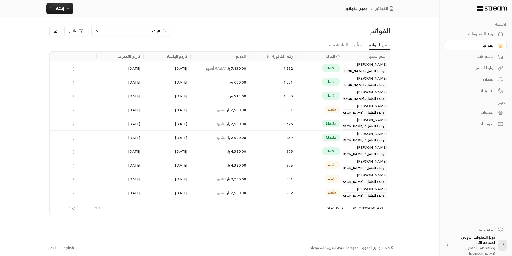
click at [293, 70] on div "1,532" at bounding box center [272, 69] width 41 height 14
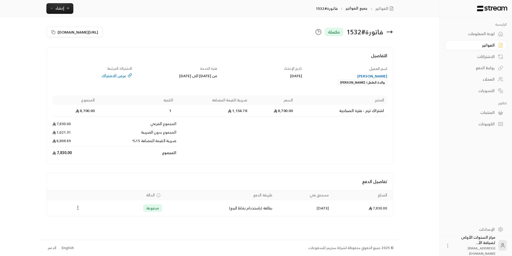
click at [392, 31] on icon at bounding box center [389, 32] width 6 height 6
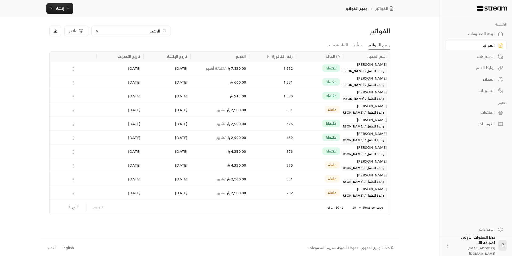
click at [158, 32] on input "الرشيد" at bounding box center [130, 31] width 59 height 6
type input "نوح"
click at [272, 70] on div "1,755" at bounding box center [272, 69] width 41 height 14
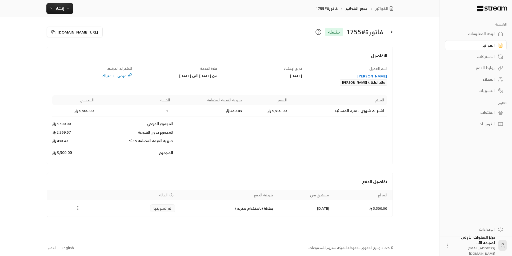
click at [391, 33] on icon at bounding box center [389, 32] width 6 height 6
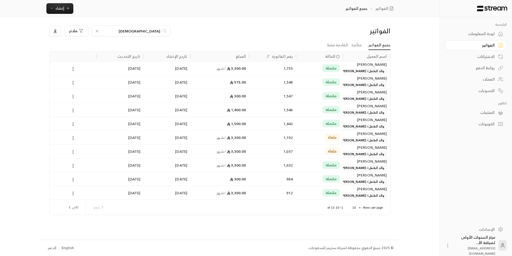
click at [118, 30] on input "نوح" at bounding box center [130, 31] width 59 height 6
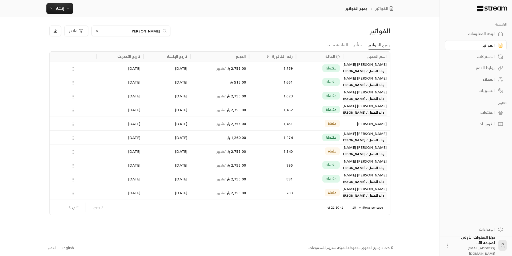
type input "الحمدان"
click at [300, 70] on div "مكتملة" at bounding box center [319, 69] width 41 height 14
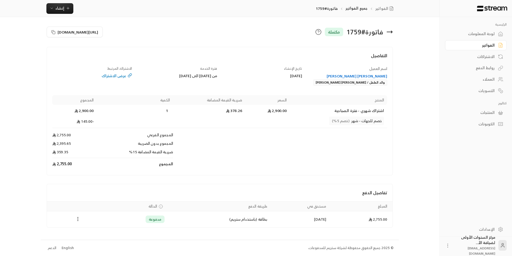
click at [387, 33] on icon at bounding box center [389, 32] width 6 height 6
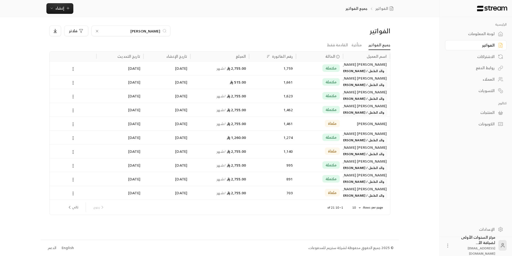
click at [155, 30] on input "الحمدان" at bounding box center [130, 31] width 59 height 6
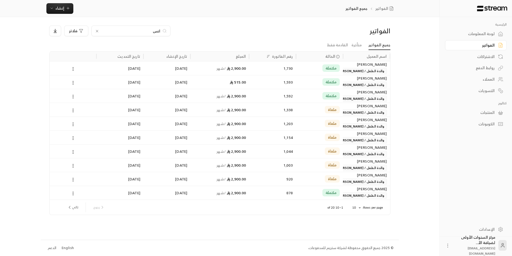
type input "انس"
click at [240, 67] on div "2,900.00 / شهر" at bounding box center [219, 69] width 52 height 14
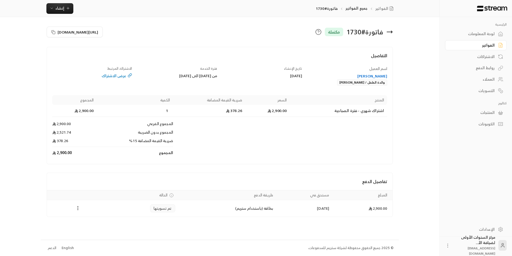
click at [392, 31] on icon at bounding box center [389, 32] width 6 height 6
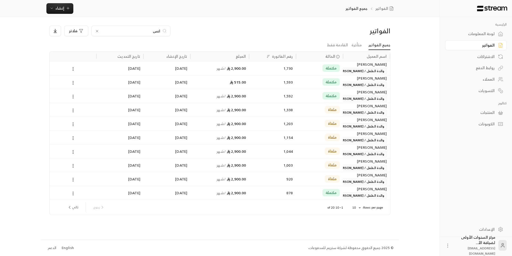
click at [126, 27] on div "انس" at bounding box center [130, 31] width 79 height 11
click at [127, 28] on input "انس" at bounding box center [130, 31] width 59 height 6
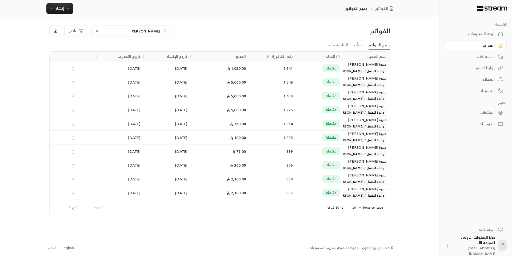
click at [138, 30] on input "العمار" at bounding box center [130, 31] width 59 height 6
type input "جميلة"
click at [243, 68] on div "3,000.00 / شهر" at bounding box center [219, 69] width 52 height 14
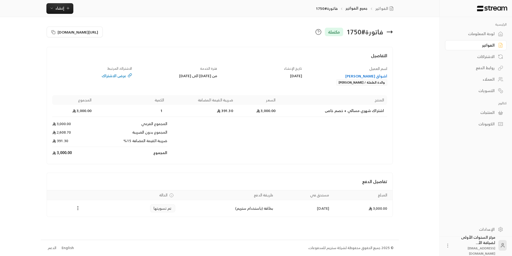
click at [388, 32] on icon at bounding box center [389, 32] width 5 height 0
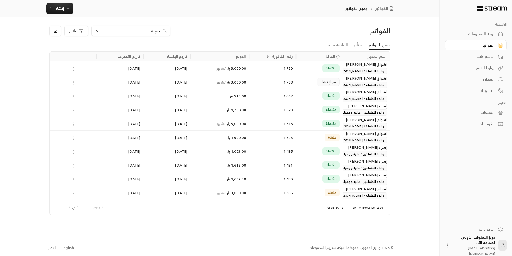
click at [155, 29] on input "جميلة" at bounding box center [130, 31] width 59 height 6
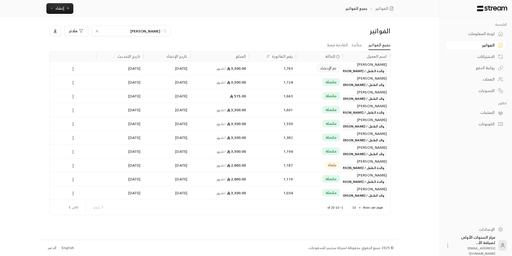
type input "يحيى"
click at [257, 69] on div "1,763" at bounding box center [272, 69] width 41 height 14
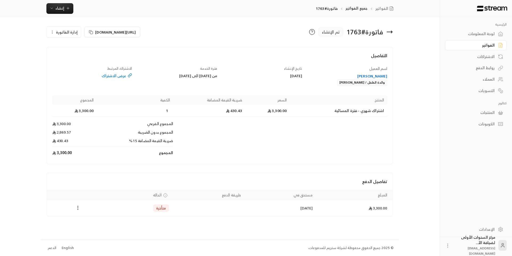
click at [390, 33] on icon at bounding box center [389, 32] width 6 height 6
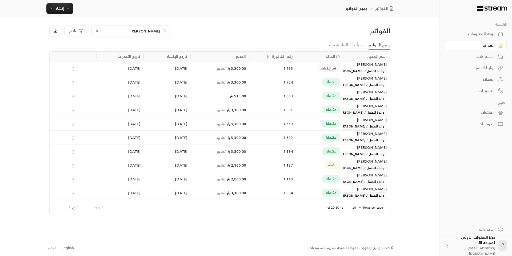
click at [320, 84] on div "مكتملة" at bounding box center [319, 82] width 41 height 14
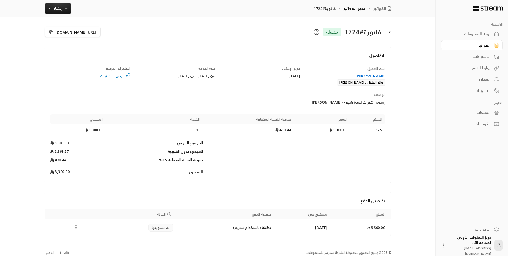
click at [389, 31] on icon at bounding box center [387, 32] width 6 height 6
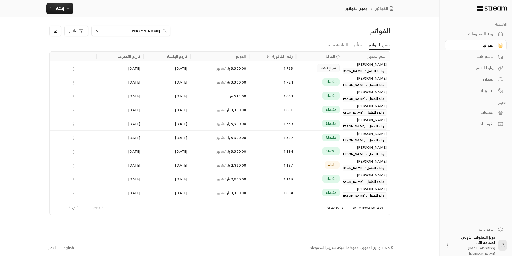
click at [154, 31] on input "يحيى" at bounding box center [130, 31] width 59 height 6
type input "بدر"
click at [256, 97] on div "1,684" at bounding box center [272, 96] width 41 height 14
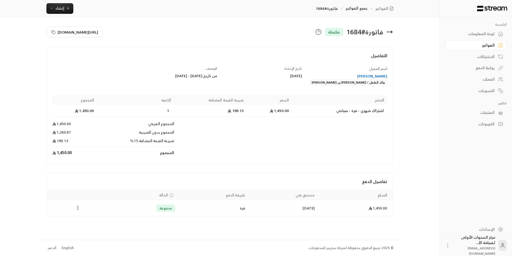
click at [391, 33] on icon at bounding box center [389, 32] width 6 height 6
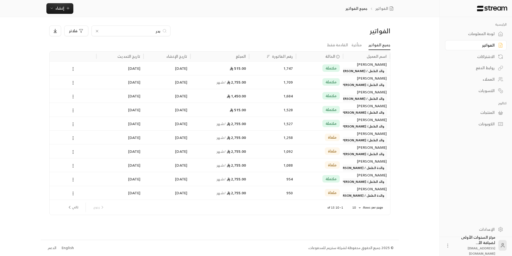
click at [126, 28] on div "بدر" at bounding box center [130, 31] width 79 height 11
click at [152, 32] on input "بدر" at bounding box center [130, 31] width 59 height 6
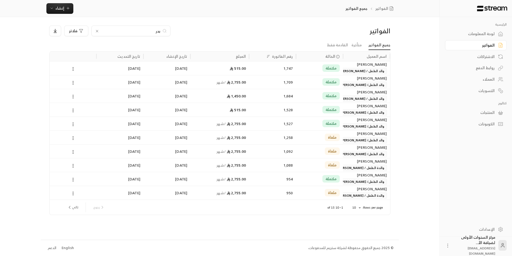
click at [152, 32] on input "بدر" at bounding box center [130, 31] width 59 height 6
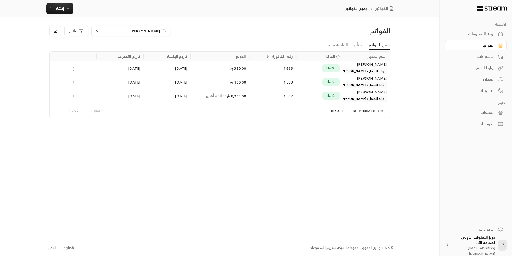
type input "مراد"
click at [255, 94] on div "1,552" at bounding box center [272, 96] width 41 height 14
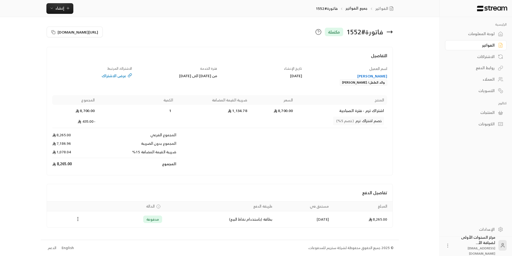
click at [391, 33] on icon at bounding box center [391, 32] width 1 height 2
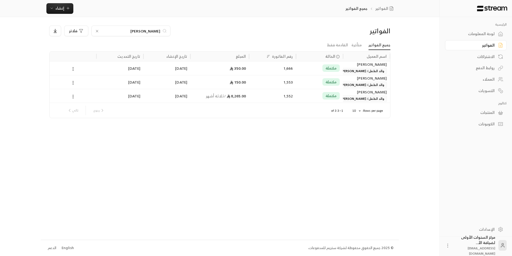
click at [150, 34] on div "مراد" at bounding box center [130, 31] width 79 height 11
click at [153, 29] on input "مراد" at bounding box center [130, 31] width 59 height 6
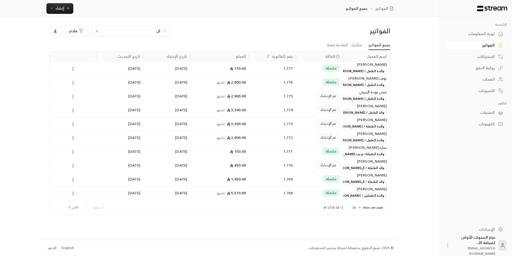
type input "ا"
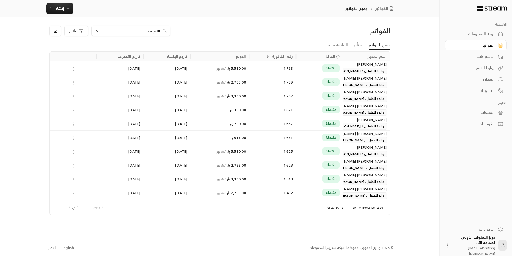
type input "اللطيف"
click at [254, 68] on div "1,768" at bounding box center [272, 69] width 41 height 14
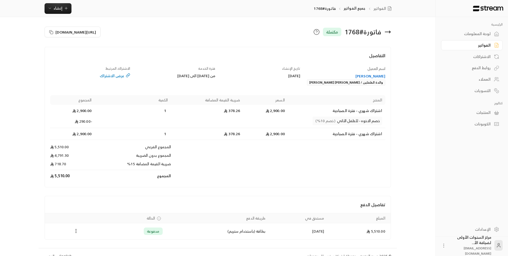
click at [390, 30] on icon at bounding box center [387, 32] width 6 height 6
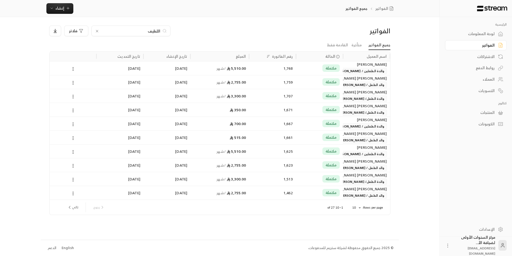
click at [337, 68] on div "مكتملة" at bounding box center [331, 67] width 18 height 7
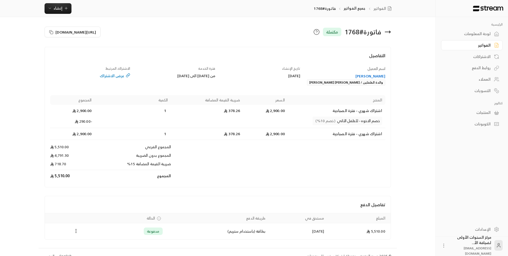
click at [389, 30] on icon at bounding box center [387, 32] width 6 height 6
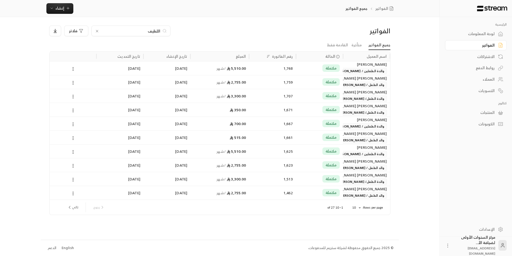
click at [159, 28] on input "اللطيف" at bounding box center [130, 31] width 59 height 6
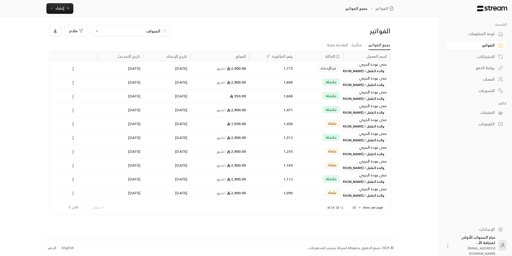
type input "الصواف"
click at [250, 72] on div "1,775" at bounding box center [272, 68] width 47 height 14
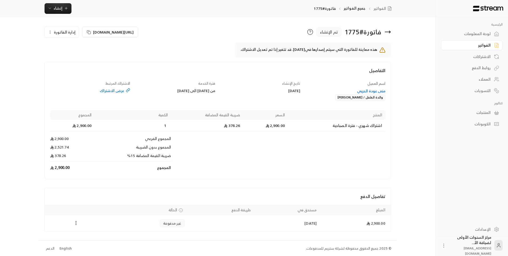
click at [387, 32] on icon at bounding box center [387, 32] width 5 height 0
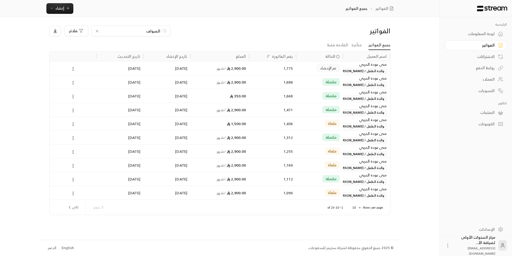
click at [304, 78] on div "مكتملة" at bounding box center [319, 82] width 41 height 14
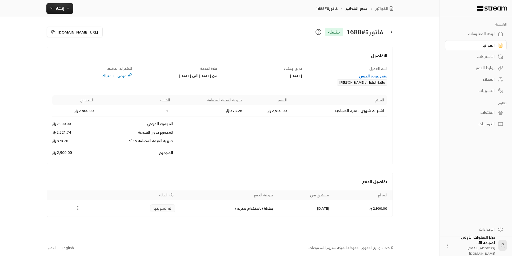
click at [389, 33] on icon at bounding box center [389, 32] width 6 height 6
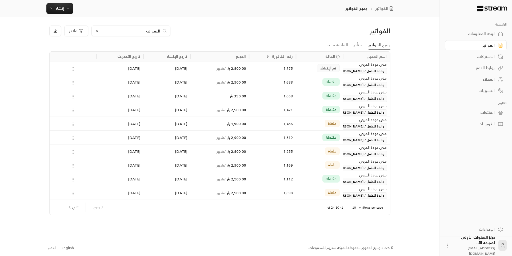
click at [342, 66] on div "تم الإنشاء" at bounding box center [319, 68] width 47 height 14
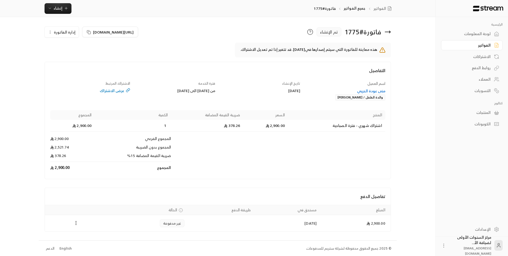
click at [389, 31] on icon at bounding box center [389, 32] width 1 height 2
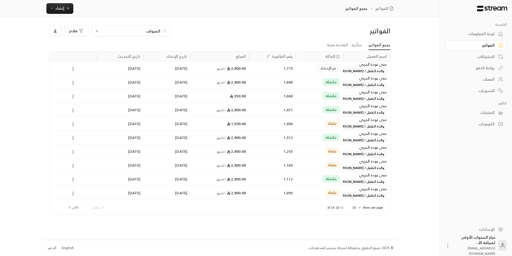
click at [156, 31] on input "الصواف" at bounding box center [130, 31] width 59 height 6
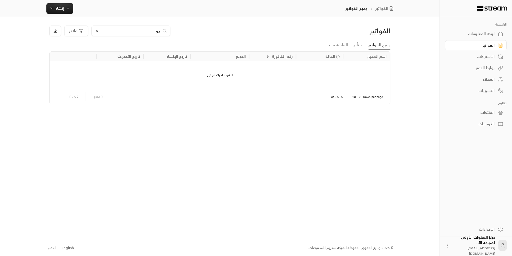
type input "ح"
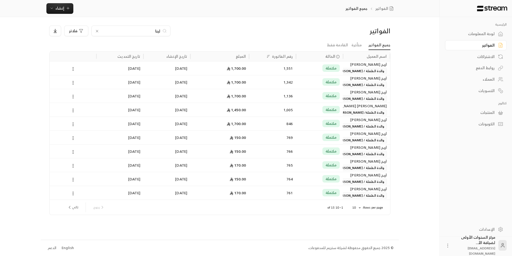
click at [156, 28] on input "لينا" at bounding box center [130, 31] width 59 height 6
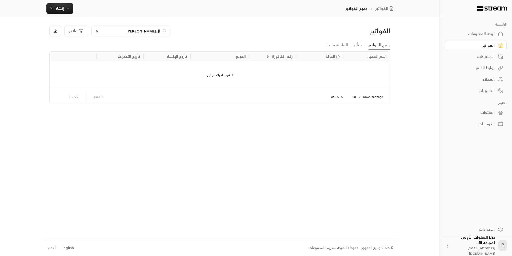
click at [157, 29] on input "العبدالعا" at bounding box center [130, 31] width 59 height 6
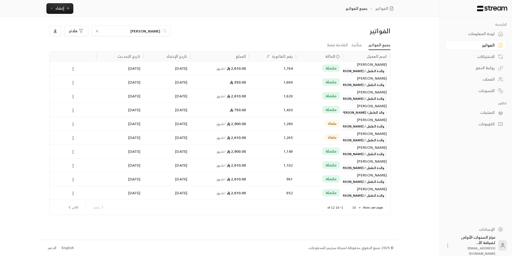
type input "عبدالعال"
click at [228, 71] on div "2,610.00 / شهر" at bounding box center [219, 69] width 52 height 14
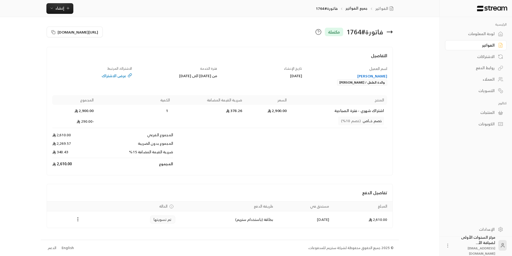
click at [391, 31] on icon at bounding box center [389, 32] width 6 height 6
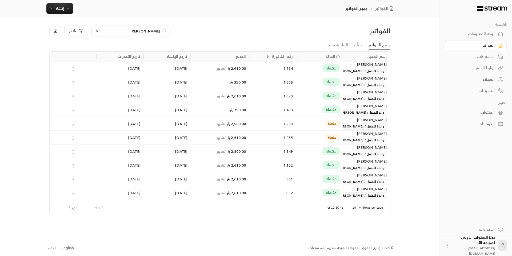
click at [144, 31] on input "عبدالعال" at bounding box center [130, 31] width 59 height 6
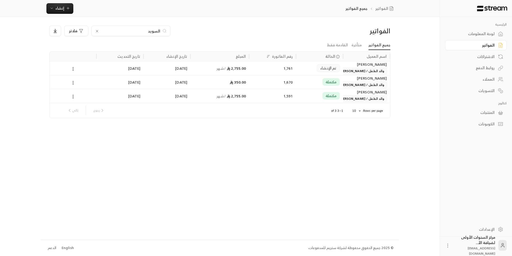
type input "السويد"
click at [258, 70] on div "1,761" at bounding box center [272, 69] width 41 height 14
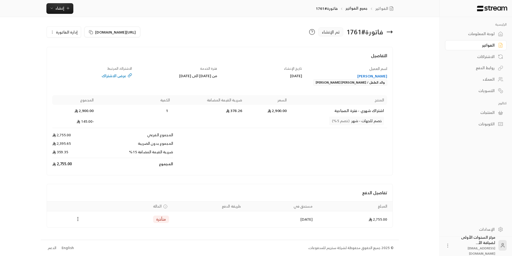
click at [388, 31] on icon at bounding box center [389, 32] width 6 height 6
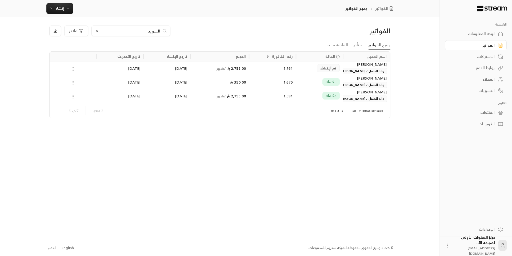
click at [269, 100] on div "1,591" at bounding box center [272, 96] width 41 height 14
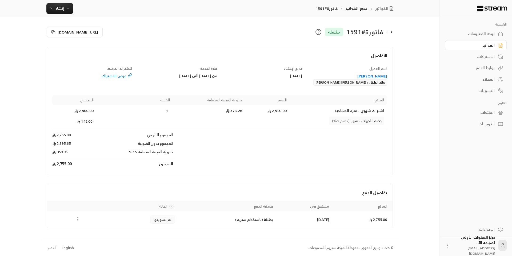
click at [389, 32] on icon at bounding box center [389, 32] width 5 height 0
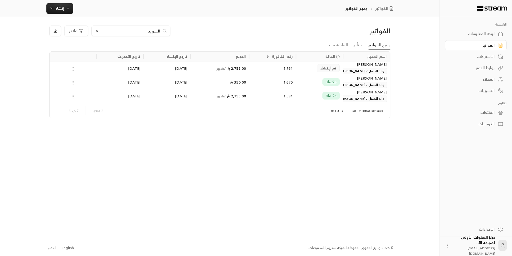
click at [154, 32] on input "السويد" at bounding box center [130, 31] width 59 height 6
type input "الحليبي"
click at [239, 66] on div "3,300.00 / شهر" at bounding box center [219, 69] width 52 height 14
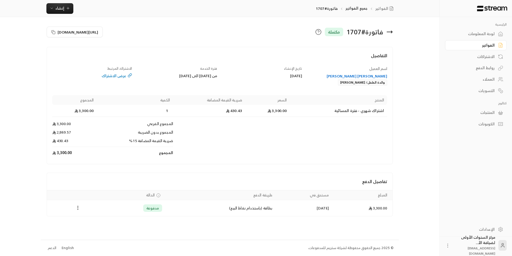
click at [389, 29] on icon at bounding box center [389, 32] width 6 height 6
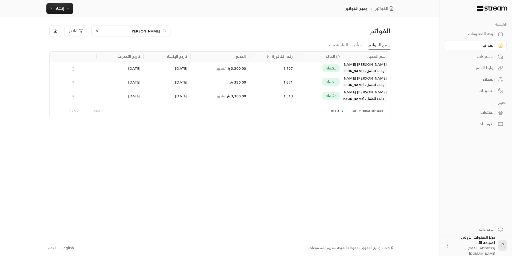
click at [151, 30] on input "الحليبي" at bounding box center [130, 31] width 59 height 6
type input "العامر"
click at [250, 82] on div "1,329" at bounding box center [272, 82] width 47 height 14
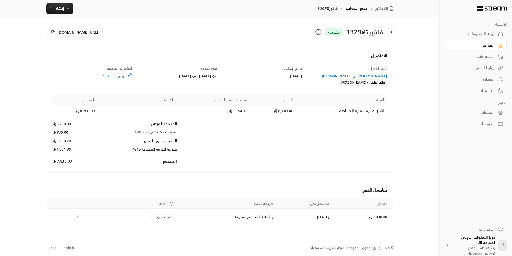
click at [390, 32] on icon at bounding box center [389, 32] width 5 height 0
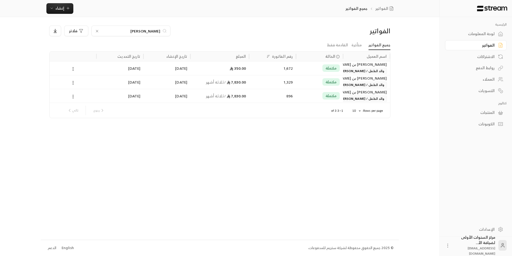
click at [154, 30] on input "العامر" at bounding box center [130, 31] width 59 height 6
type input "الريس"
click at [255, 68] on div "1,776" at bounding box center [272, 69] width 41 height 14
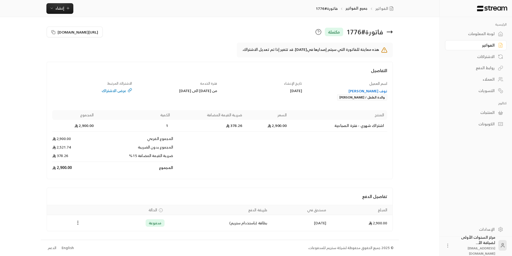
click at [390, 34] on icon at bounding box center [389, 32] width 6 height 6
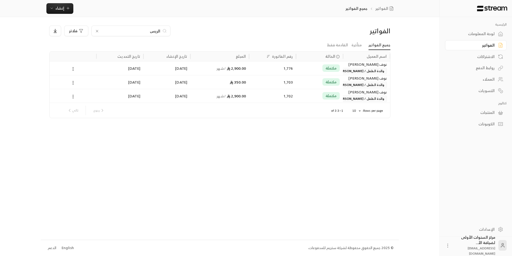
click at [152, 31] on input "الريس" at bounding box center [130, 31] width 59 height 6
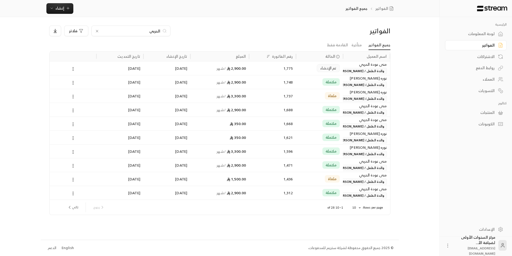
type input "الحربي"
click at [266, 83] on div "1,748" at bounding box center [272, 82] width 41 height 14
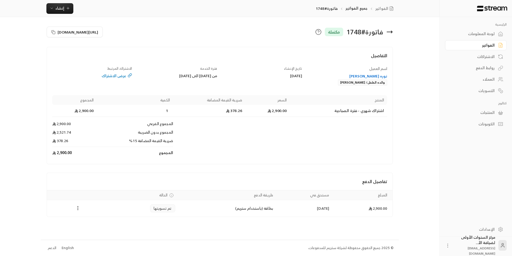
click at [389, 31] on icon at bounding box center [389, 32] width 6 height 6
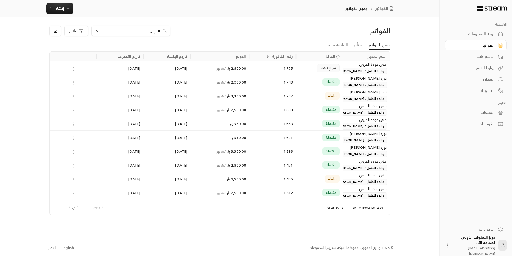
click at [315, 68] on div "تم الإنشاء" at bounding box center [319, 69] width 41 height 14
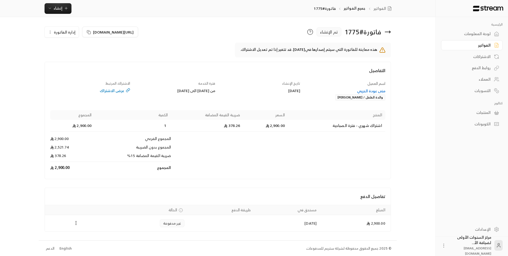
click at [61, 31] on span "إدارة الفاتورة" at bounding box center [65, 32] width 22 height 7
click at [74, 61] on link "إلغاء" at bounding box center [64, 58] width 33 height 10
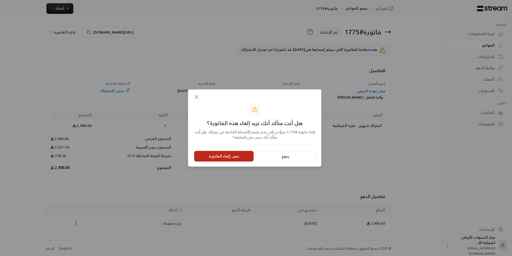
click at [229, 159] on button "نعم، إلغاء الفاتورة" at bounding box center [223, 156] width 59 height 11
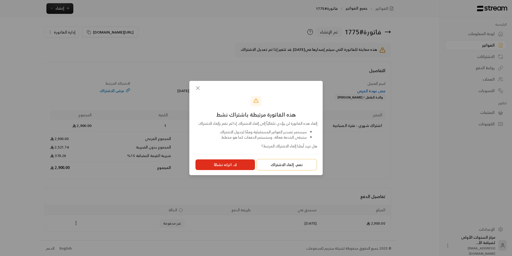
click at [281, 168] on button "نعم، إلغاء الاشتراك" at bounding box center [286, 165] width 59 height 11
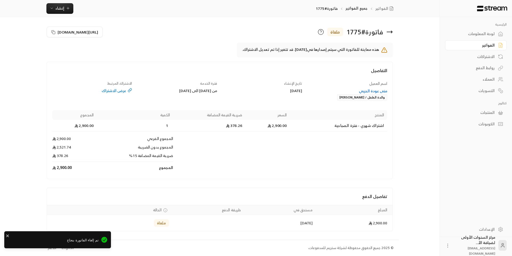
click at [382, 90] on div "منى عودة الحربي" at bounding box center [347, 90] width 80 height 5
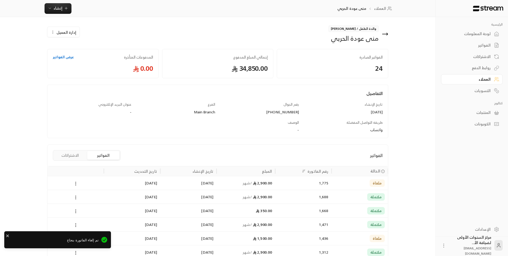
click at [78, 156] on button "الاشتراكات" at bounding box center [70, 155] width 32 height 9
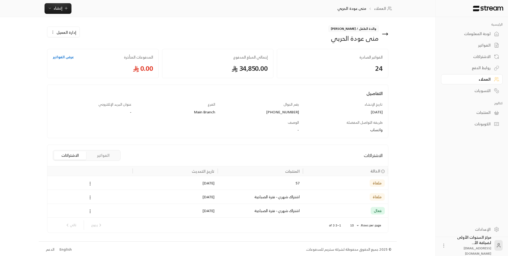
click at [386, 35] on icon at bounding box center [386, 34] width 1 height 2
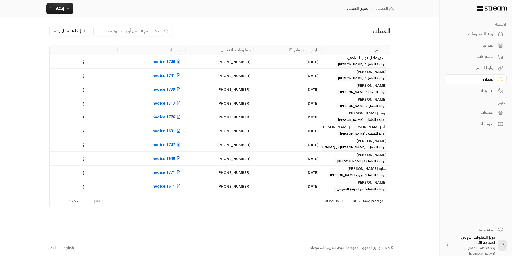
click at [487, 45] on div "الفواتير" at bounding box center [472, 45] width 43 height 5
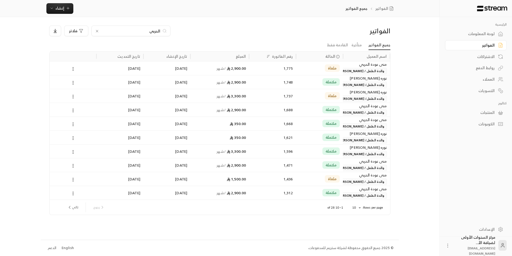
click at [132, 28] on input "الحربي" at bounding box center [130, 31] width 59 height 6
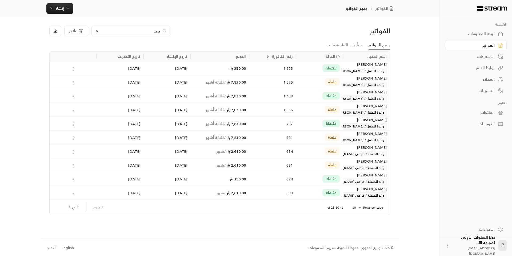
type input "يزيد"
click at [248, 95] on div "7,830.00 / ثلاثة أشهر" at bounding box center [219, 96] width 59 height 14
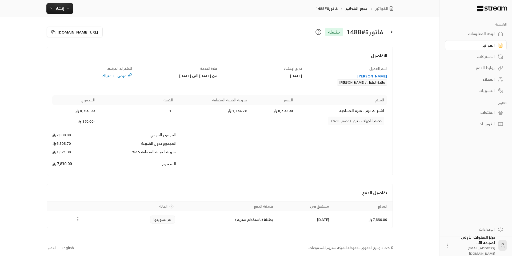
click at [390, 32] on icon at bounding box center [389, 32] width 5 height 0
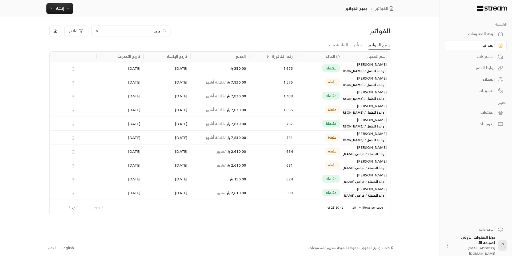
click at [138, 31] on input "يزيد" at bounding box center [130, 31] width 59 height 6
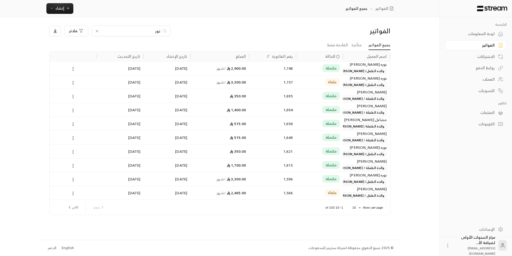
type input "نور"
click at [255, 107] on div "1,694" at bounding box center [272, 110] width 41 height 14
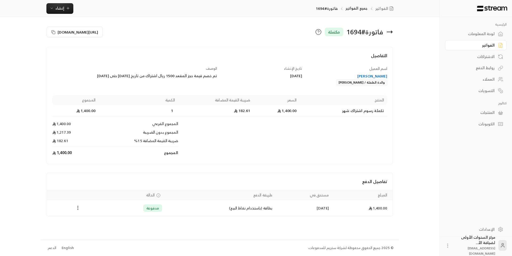
click at [388, 31] on icon at bounding box center [389, 32] width 6 height 6
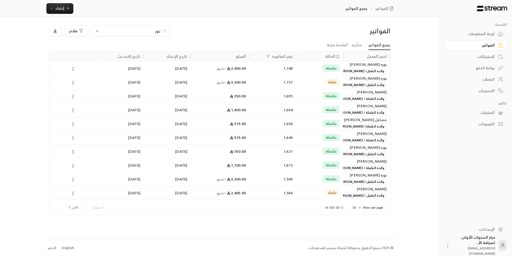
click at [320, 106] on div "مكتملة" at bounding box center [319, 110] width 41 height 14
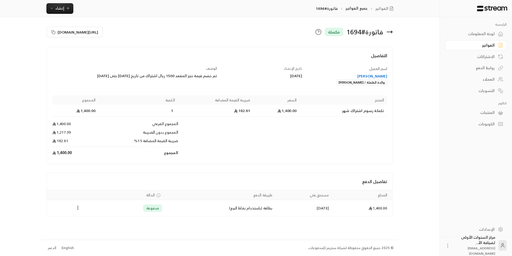
click at [392, 32] on icon at bounding box center [389, 32] width 5 height 0
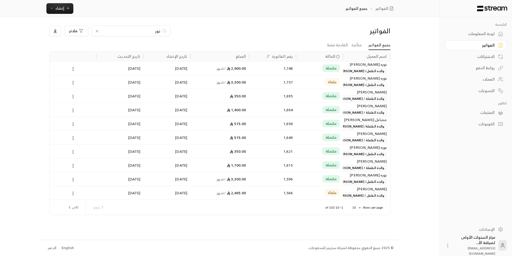
click at [257, 96] on div "1,695" at bounding box center [272, 96] width 41 height 14
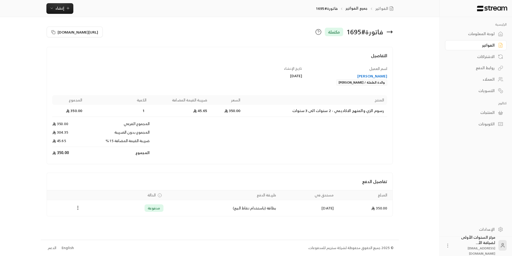
click at [374, 75] on div "[PERSON_NAME]" at bounding box center [347, 76] width 80 height 5
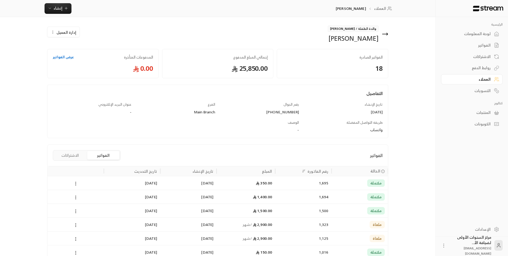
click at [384, 34] on icon at bounding box center [385, 34] width 6 height 6
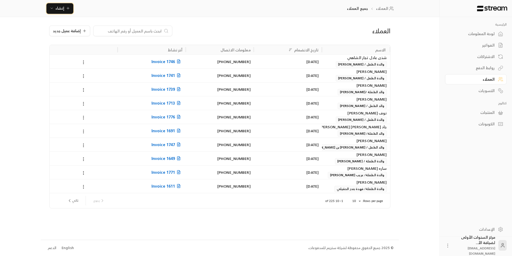
click at [63, 7] on span "إنشاء" at bounding box center [59, 8] width 9 height 7
click at [106, 48] on div "اشتراك" at bounding box center [86, 46] width 67 height 6
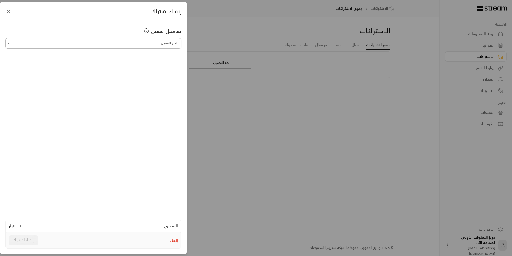
click at [152, 45] on input "اختر العميل" at bounding box center [93, 43] width 176 height 9
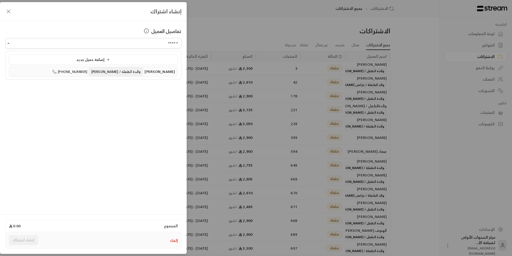
click at [129, 74] on span "والدة الطفلة / [PERSON_NAME]" at bounding box center [116, 71] width 54 height 9
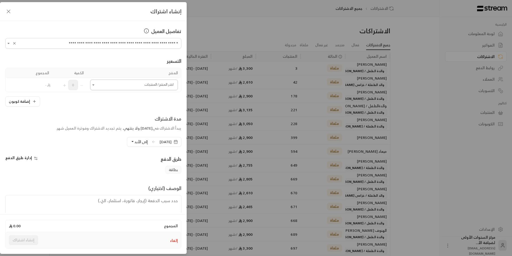
type input "**********"
click at [139, 83] on input "اختر العميل" at bounding box center [134, 84] width 88 height 9
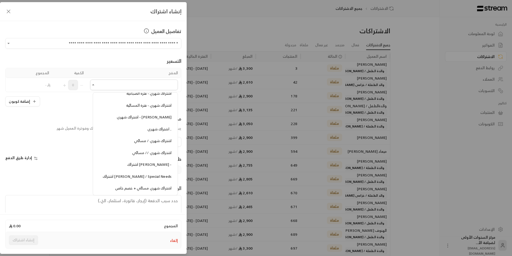
scroll to position [613, 0]
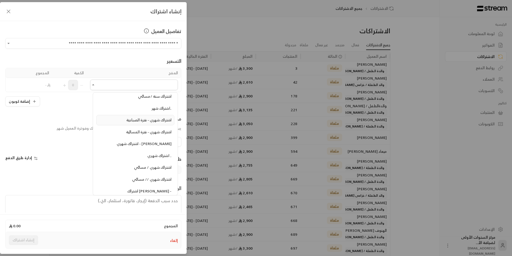
click at [142, 123] on span "اشتراك شهري - فترة الصباحية" at bounding box center [148, 120] width 45 height 7
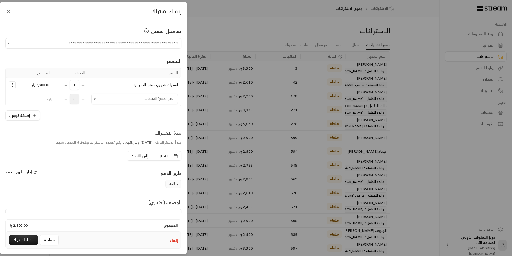
click at [159, 158] on span "[DATE]" at bounding box center [165, 156] width 12 height 5
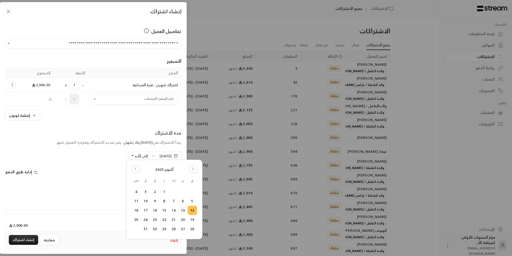
click at [184, 211] on button "13" at bounding box center [183, 210] width 9 height 9
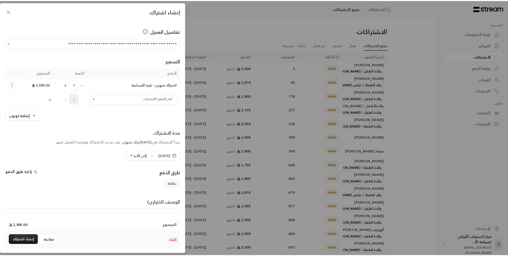
scroll to position [27, 0]
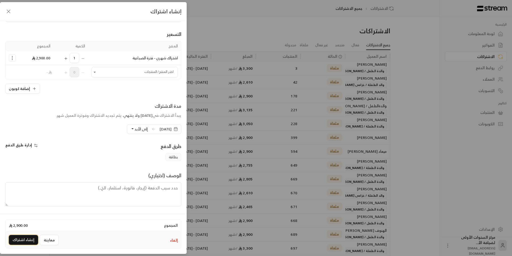
click at [19, 237] on button "إنشاء اشتراك" at bounding box center [23, 240] width 29 height 10
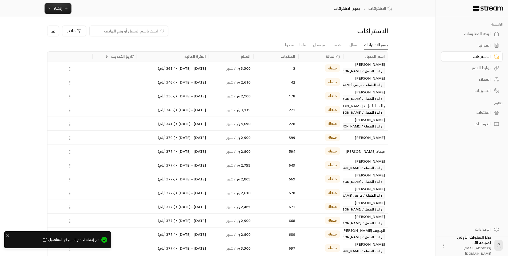
click at [482, 47] on div "الفواتير" at bounding box center [468, 45] width 43 height 5
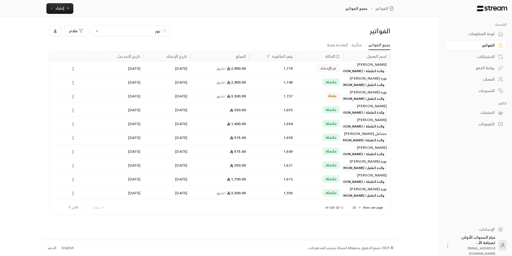
click at [352, 67] on div "[PERSON_NAME]" at bounding box center [366, 65] width 41 height 6
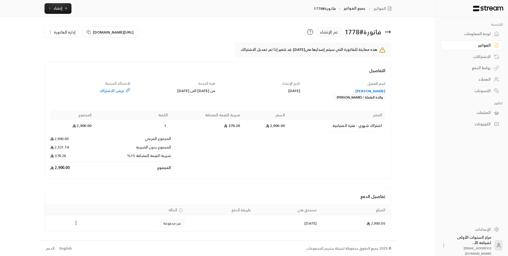
click at [381, 90] on div "[PERSON_NAME]" at bounding box center [345, 90] width 80 height 5
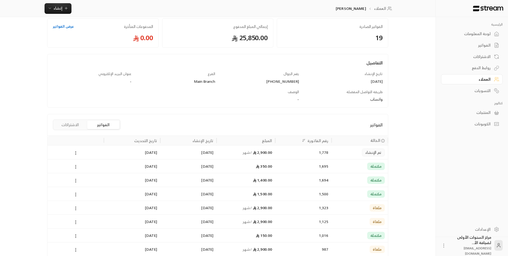
scroll to position [80, 0]
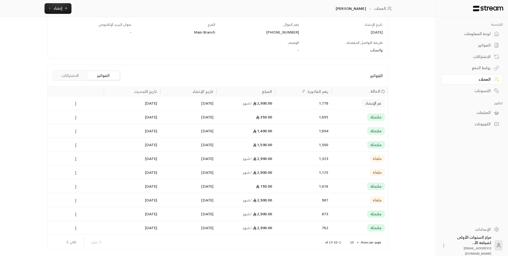
click at [72, 74] on button "الاشتراكات" at bounding box center [70, 75] width 32 height 9
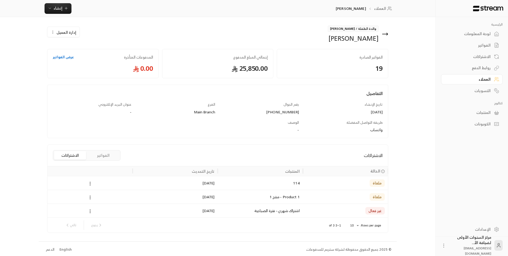
click at [386, 32] on icon at bounding box center [385, 34] width 6 height 6
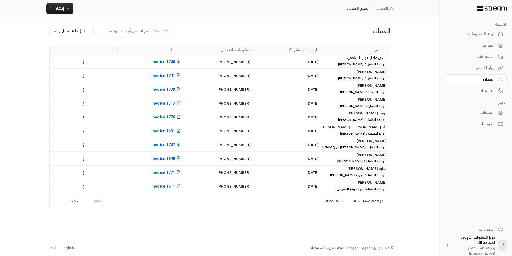
click at [485, 49] on link "الفواتير" at bounding box center [476, 45] width 62 height 10
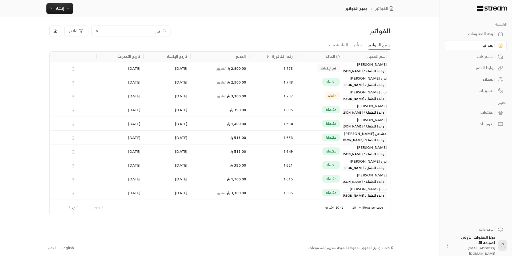
click at [97, 31] on icon at bounding box center [97, 31] width 2 height 2
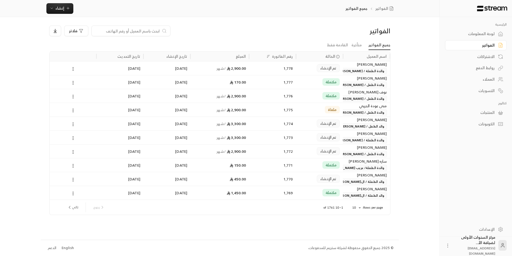
click at [337, 67] on div "تم الإنشاء" at bounding box center [328, 68] width 23 height 8
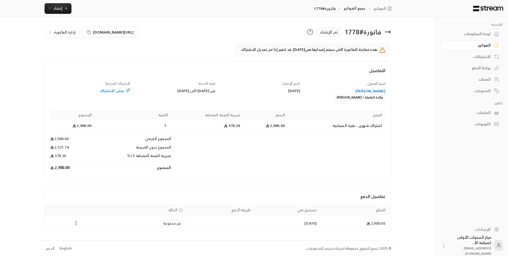
click at [388, 33] on icon at bounding box center [387, 32] width 6 height 6
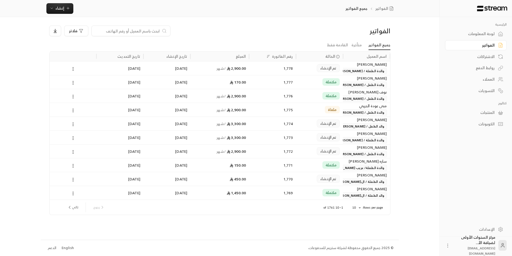
click at [146, 31] on input at bounding box center [127, 31] width 65 height 6
type input "هيا"
click at [280, 71] on div "1,718" at bounding box center [272, 69] width 41 height 14
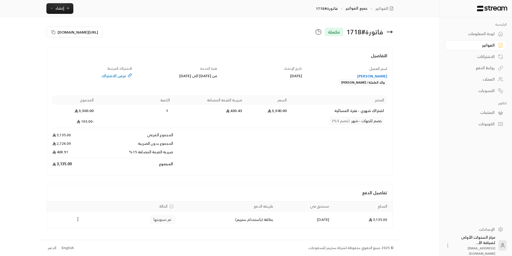
click at [389, 29] on icon at bounding box center [389, 32] width 6 height 6
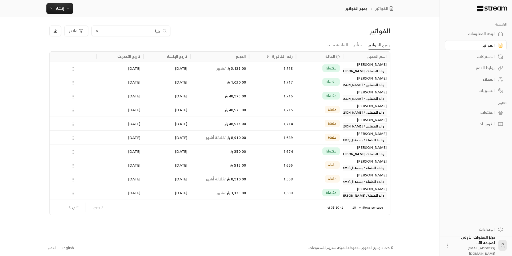
click at [157, 33] on input "هيا" at bounding box center [130, 31] width 59 height 6
type input "الده"
click at [247, 73] on div "3,300.00 / شهر" at bounding box center [219, 68] width 59 height 14
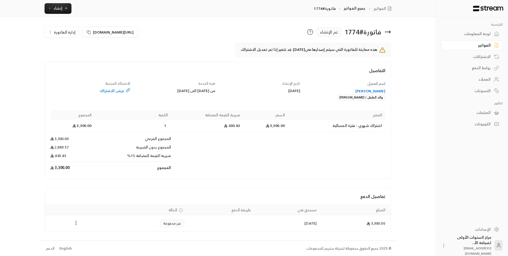
click at [367, 93] on div "[PERSON_NAME]" at bounding box center [345, 90] width 80 height 5
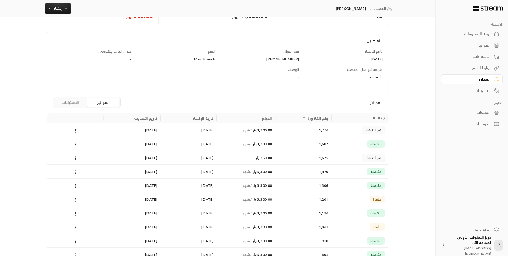
scroll to position [53, 0]
click at [273, 149] on div "3,300.00 / شهر" at bounding box center [245, 144] width 59 height 14
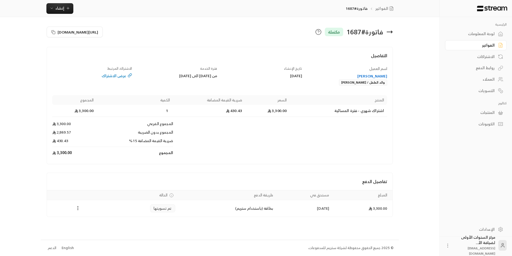
click at [390, 30] on icon at bounding box center [389, 32] width 6 height 6
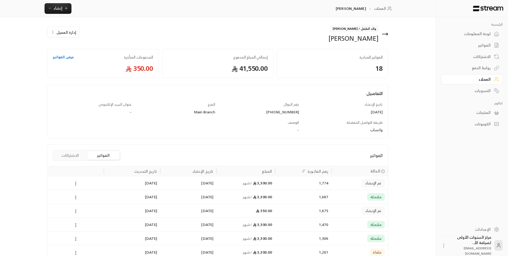
click at [386, 34] on icon at bounding box center [384, 34] width 5 height 0
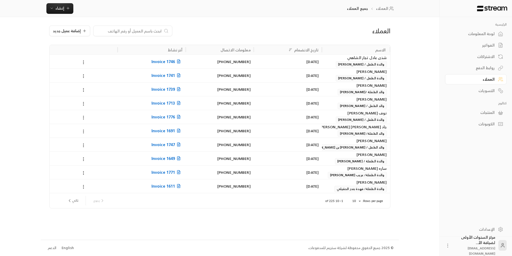
click at [478, 48] on div "الفواتير" at bounding box center [472, 45] width 43 height 5
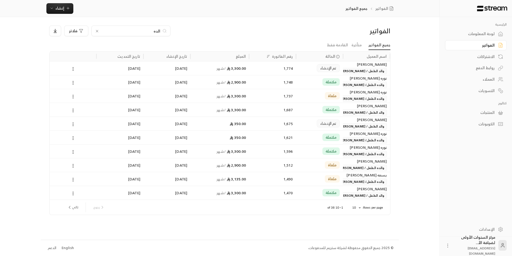
click at [129, 27] on div "الده" at bounding box center [130, 31] width 79 height 11
click at [123, 25] on div "الفواتير الده فلاتر جميع الفواتير متأخرة القادمة فقط اسم العميل الحالة رقم الفا…" at bounding box center [220, 128] width 358 height 223
click at [126, 26] on div "الده" at bounding box center [130, 31] width 79 height 11
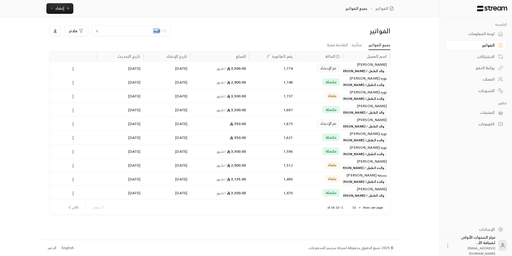
click at [137, 29] on input "الده" at bounding box center [130, 31] width 59 height 6
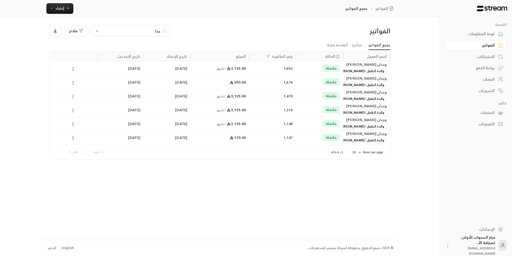
type input "حدا"
click at [267, 68] on div "1,692" at bounding box center [272, 69] width 41 height 14
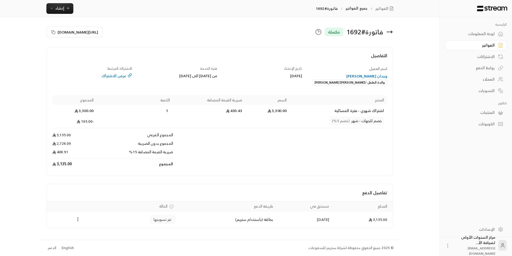
click at [389, 30] on icon at bounding box center [389, 32] width 6 height 6
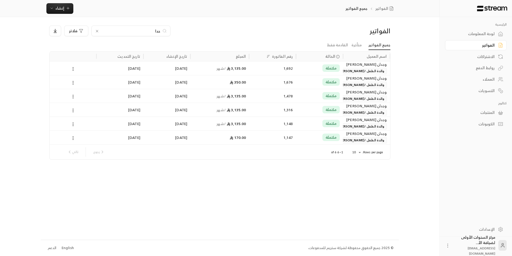
click at [157, 30] on input "حدا" at bounding box center [130, 31] width 59 height 6
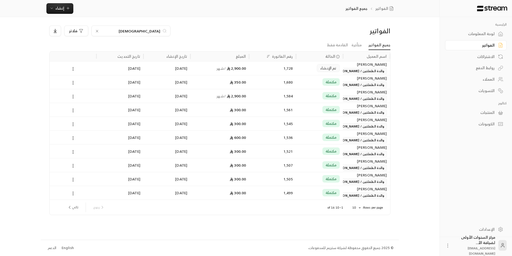
type input "الحج"
click at [231, 73] on div "2,900.00 / شهر" at bounding box center [219, 69] width 52 height 14
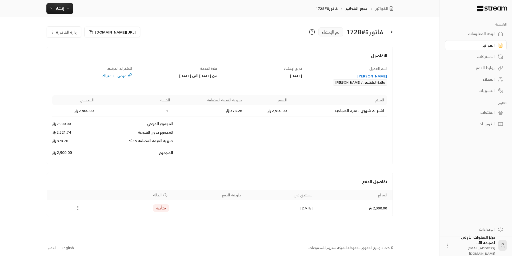
click at [391, 30] on icon at bounding box center [389, 32] width 6 height 6
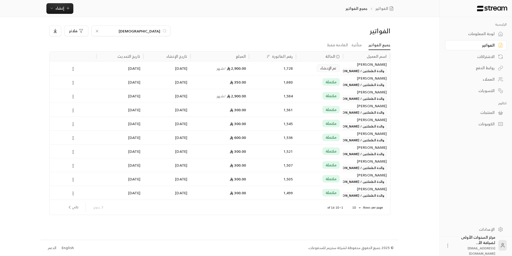
click at [155, 31] on input "الحج" at bounding box center [130, 31] width 59 height 6
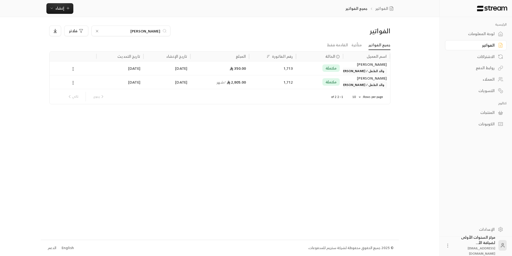
type input "بالغنيم"
click at [150, 40] on div "الفواتير بالغنيم فلاتر" at bounding box center [220, 33] width 346 height 15
click at [272, 84] on div "1,712" at bounding box center [272, 82] width 41 height 14
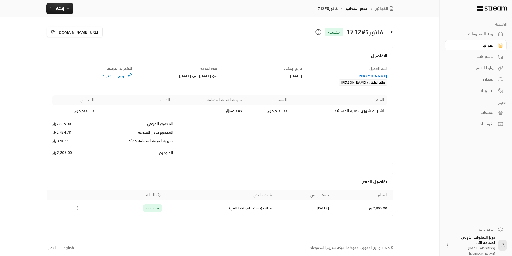
click at [326, 68] on div "اسم العميل ريان عبدالله بالغنيم والد الطفل / عبدالله ريان بالغنيم" at bounding box center [347, 76] width 85 height 20
click at [352, 70] on div "اسم العميل ريان عبدالله بالغنيم والد الطفل / عبدالله ريان بالغنيم" at bounding box center [347, 76] width 85 height 20
click at [325, 67] on div "اسم العميل ريان عبدالله بالغنيم والد الطفل / عبدالله ريان بالغنيم" at bounding box center [347, 76] width 85 height 20
click at [474, 44] on div "الفواتير" at bounding box center [472, 45] width 43 height 5
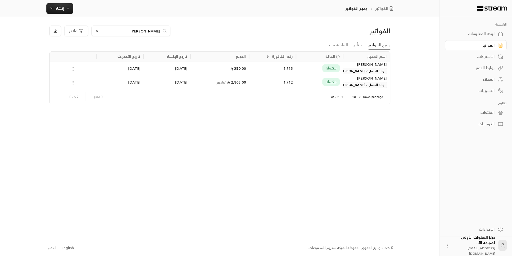
click at [494, 43] on div "الفواتير" at bounding box center [472, 45] width 43 height 5
click at [147, 31] on input "بالغنيم" at bounding box center [130, 31] width 59 height 6
click at [250, 83] on div "1,712" at bounding box center [272, 82] width 47 height 14
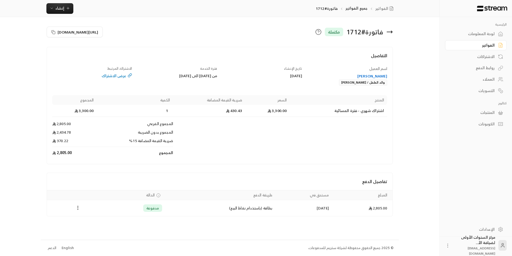
click at [388, 31] on icon at bounding box center [389, 32] width 6 height 6
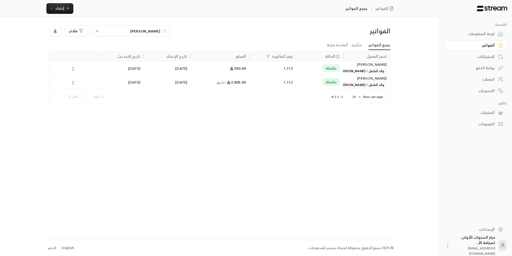
click at [140, 27] on div "بالغنيم" at bounding box center [130, 31] width 79 height 11
click at [148, 31] on input "بالغنيم" at bounding box center [130, 31] width 59 height 6
type input "القاسم"
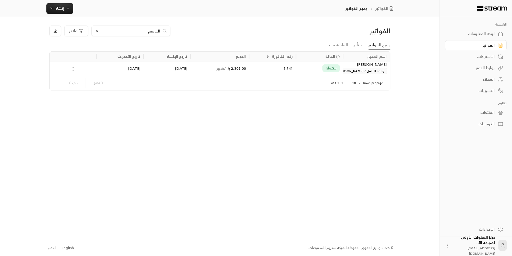
click at [260, 67] on div "1,741" at bounding box center [272, 69] width 41 height 14
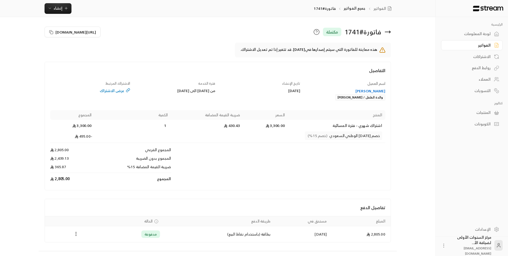
click at [389, 30] on icon at bounding box center [387, 32] width 6 height 6
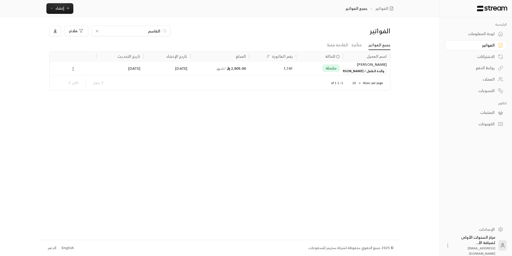
click at [156, 31] on input "القاسم" at bounding box center [130, 31] width 59 height 6
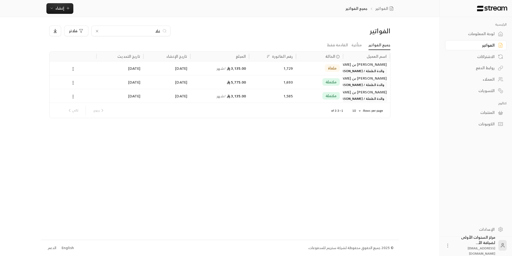
type input "غلا"
click at [244, 83] on div "5,775.00" at bounding box center [219, 82] width 52 height 14
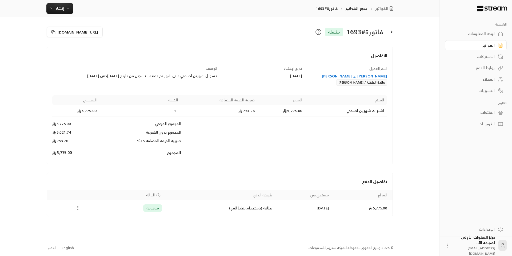
click at [392, 30] on icon at bounding box center [389, 32] width 6 height 6
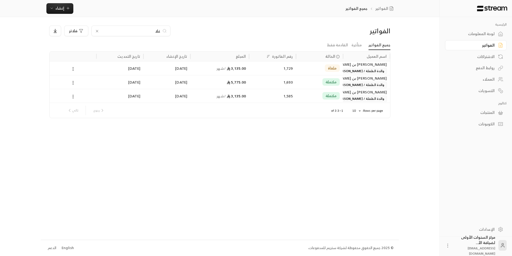
click at [159, 32] on input "غلا" at bounding box center [130, 31] width 59 height 6
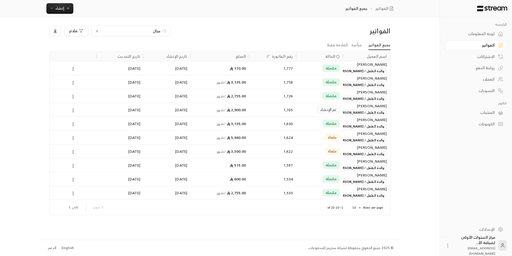
type input "منال"
click at [291, 81] on div "1,758" at bounding box center [272, 82] width 41 height 14
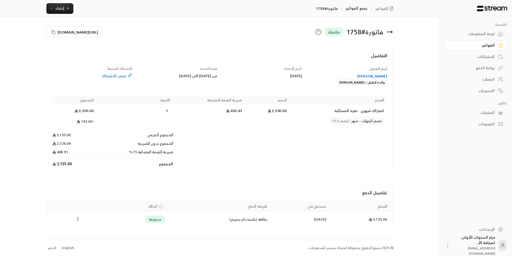
click at [390, 32] on icon at bounding box center [389, 32] width 5 height 0
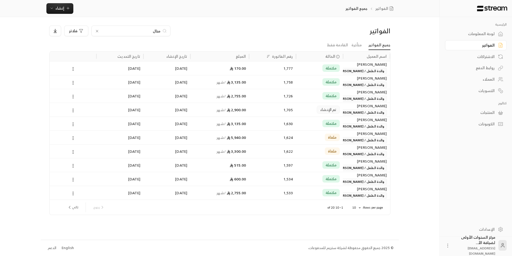
click at [143, 30] on input "منال" at bounding box center [130, 31] width 59 height 6
type input "يحيى"
click at [242, 68] on div "3,300.00 / شهر" at bounding box center [219, 69] width 52 height 14
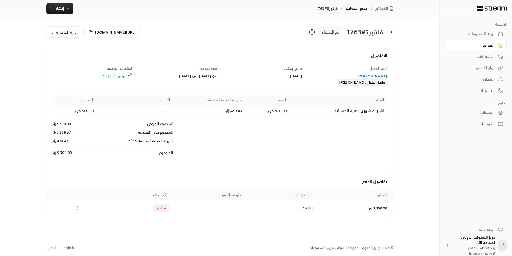
click at [390, 33] on icon at bounding box center [389, 32] width 6 height 6
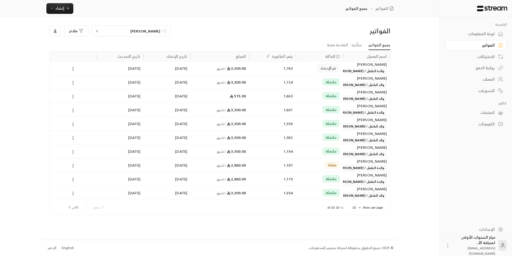
click at [326, 83] on span "مكتملة" at bounding box center [330, 81] width 11 height 5
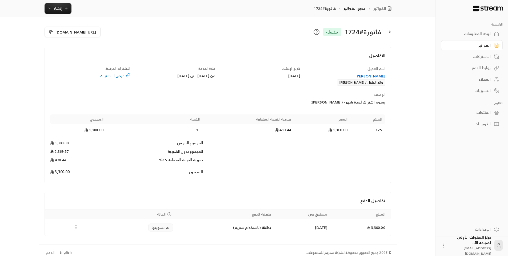
scroll to position [5, 0]
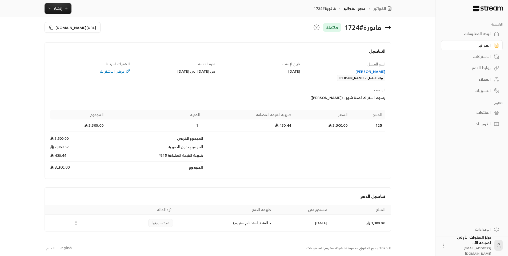
click at [389, 27] on icon at bounding box center [387, 27] width 5 height 0
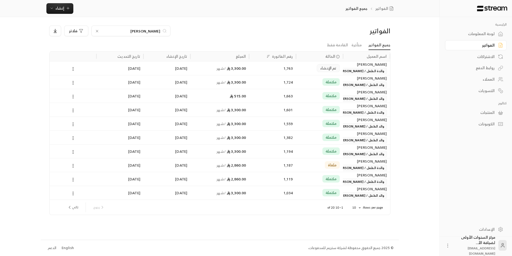
click at [332, 69] on span "تم الإنشاء" at bounding box center [328, 68] width 16 height 5
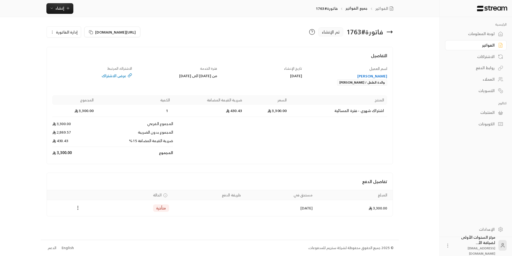
click at [373, 77] on div "[PERSON_NAME]" at bounding box center [347, 76] width 80 height 5
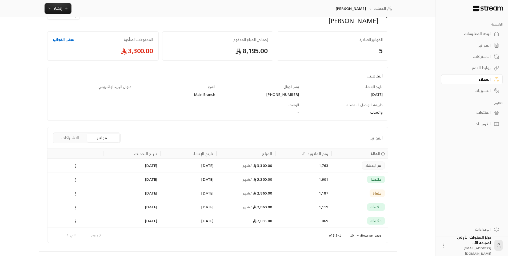
scroll to position [27, 0]
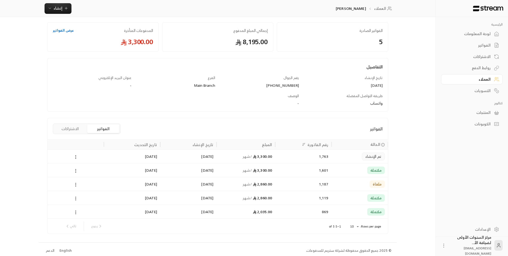
click at [205, 167] on div "1/09/2025" at bounding box center [188, 171] width 50 height 14
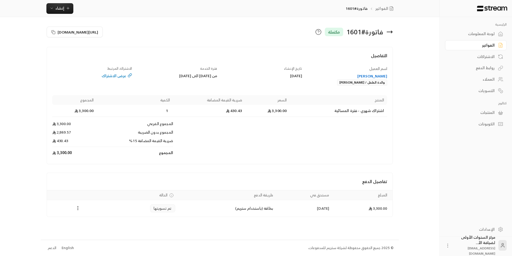
click at [390, 31] on icon at bounding box center [389, 32] width 6 height 6
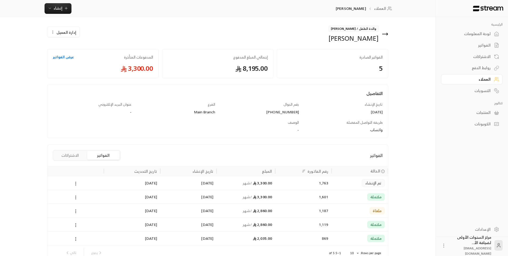
click at [242, 183] on div "3,300.00 / شهر" at bounding box center [246, 183] width 52 height 14
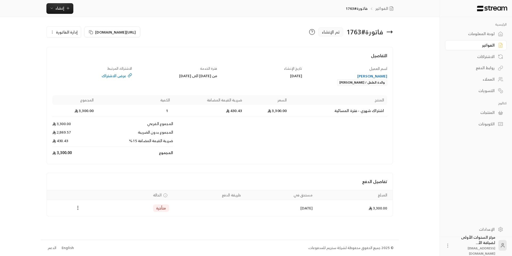
click at [71, 30] on span "إدارة الفاتورة" at bounding box center [67, 32] width 22 height 7
click at [80, 55] on span "إلغاء" at bounding box center [77, 57] width 7 height 4
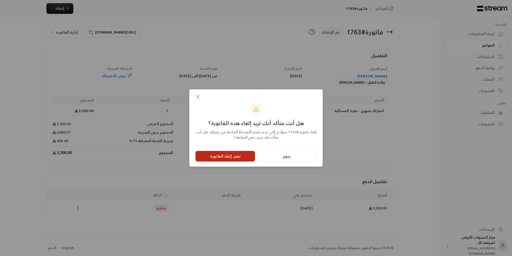
click at [245, 154] on button "نعم، إلغاء الفاتورة" at bounding box center [224, 156] width 59 height 11
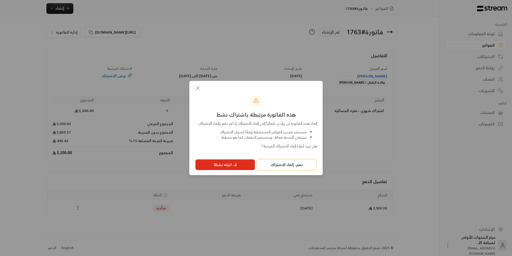
click at [296, 166] on button "نعم، إلغاء الاشتراك" at bounding box center [286, 165] width 59 height 11
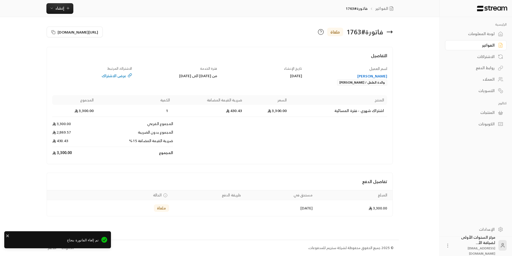
click at [374, 77] on div "[PERSON_NAME]" at bounding box center [347, 76] width 80 height 5
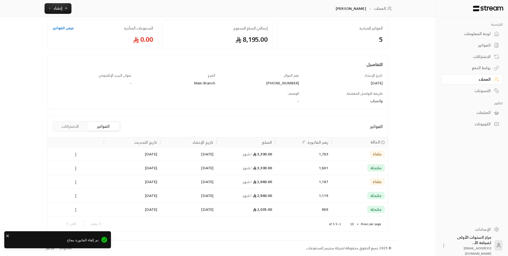
scroll to position [29, 0]
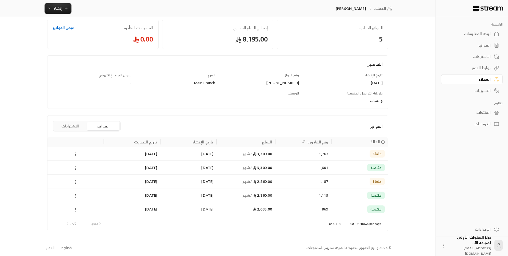
click at [64, 125] on button "الاشتراكات" at bounding box center [70, 126] width 32 height 9
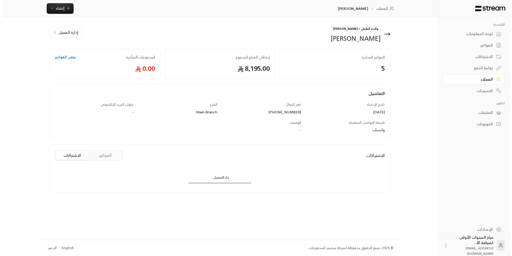
scroll to position [0, 0]
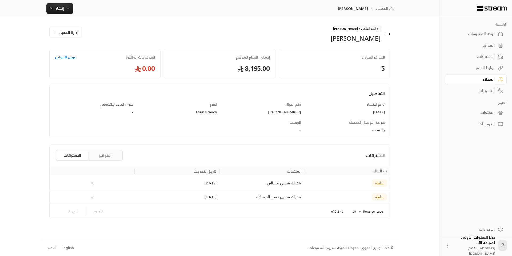
click at [387, 34] on icon at bounding box center [386, 34] width 5 height 0
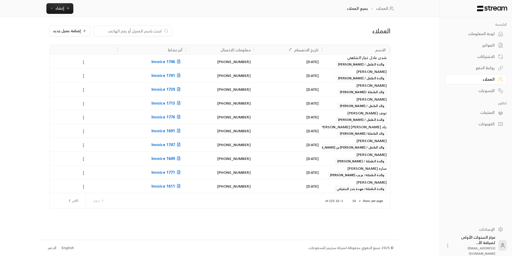
click at [483, 33] on div "لوحة المعلومات" at bounding box center [472, 33] width 43 height 5
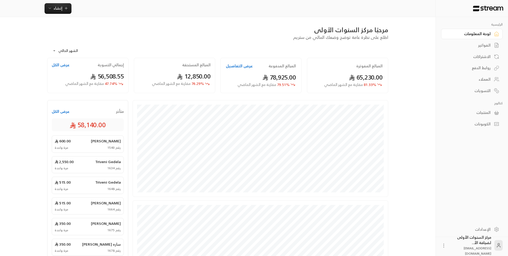
click at [483, 33] on div "لوحة المعلومات" at bounding box center [468, 33] width 43 height 5
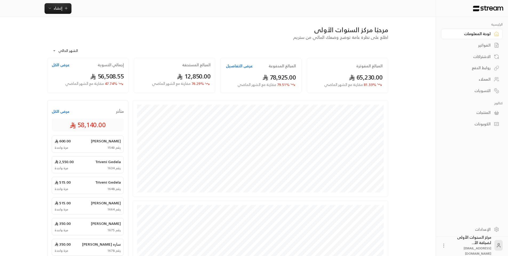
click at [483, 33] on div "لوحة المعلومات" at bounding box center [468, 33] width 43 height 5
click at [486, 47] on div "الفواتير" at bounding box center [468, 45] width 43 height 5
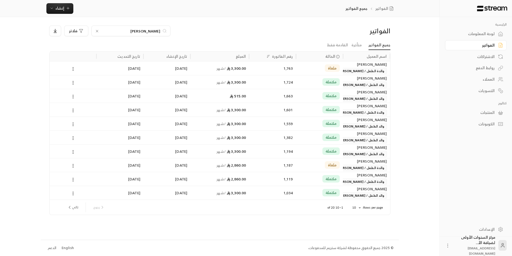
click at [154, 32] on input "يحيى" at bounding box center [130, 31] width 59 height 6
type input "القريني"
click at [271, 68] on div "1,770" at bounding box center [272, 69] width 41 height 14
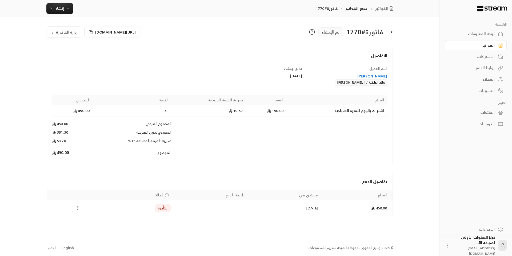
click at [388, 32] on icon at bounding box center [389, 32] width 5 height 0
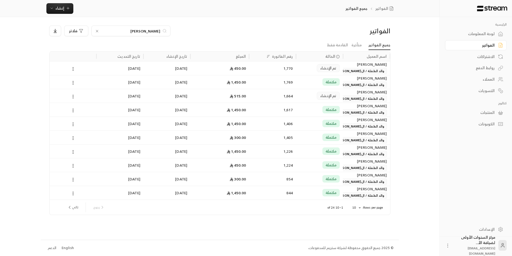
click at [335, 25] on div "الفواتير القريني فلاتر جميع الفواتير متأخرة القادمة فقط اسم العميل الحالة رقم ا…" at bounding box center [220, 128] width 358 height 223
click at [471, 34] on div "لوحة المعلومات" at bounding box center [472, 33] width 43 height 5
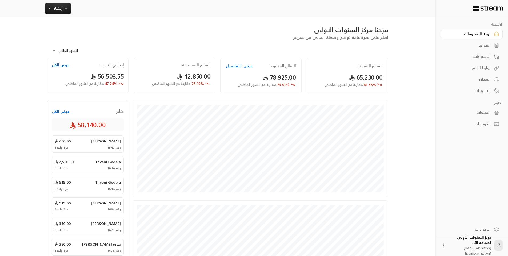
click at [473, 45] on div "الفواتير" at bounding box center [468, 45] width 43 height 5
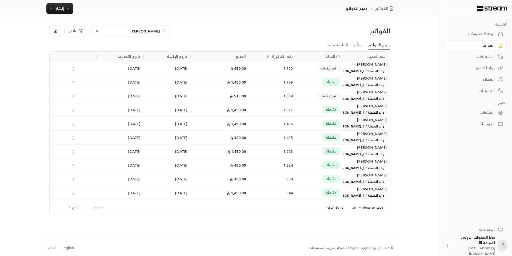
click at [99, 30] on icon at bounding box center [97, 31] width 4 height 4
click at [96, 30] on input at bounding box center [127, 31] width 65 height 6
drag, startPoint x: 118, startPoint y: 1, endPoint x: 89, endPoint y: 0, distance: 28.5
click at [118, 1] on div "الفواتير جميع الفواتير إنشاء" at bounding box center [219, 8] width 439 height 17
